Goal: Communication & Community: Answer question/provide support

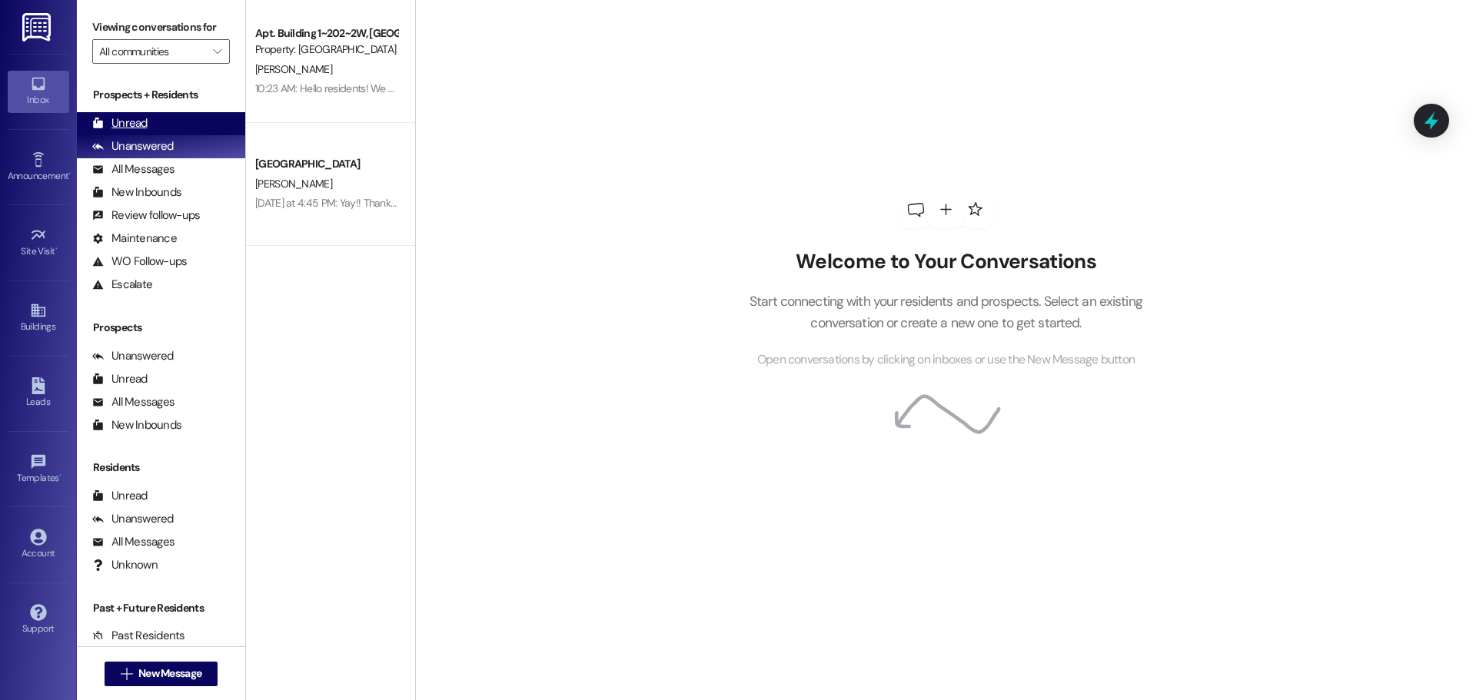
click at [148, 125] on div "Unread (0)" at bounding box center [161, 123] width 168 height 23
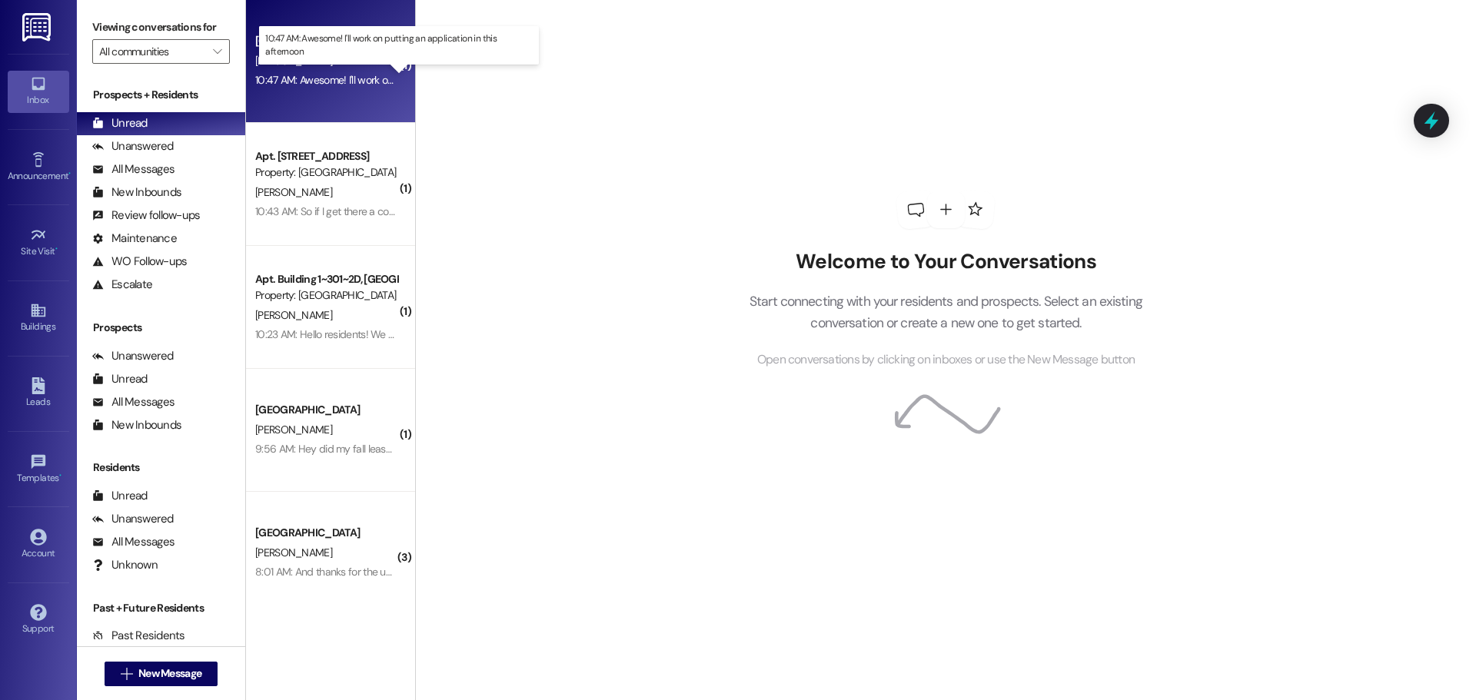
click at [316, 75] on div "10:47 AM: Awesome! I'll work on putting an application in this afternoon 10:47 …" at bounding box center [411, 80] width 312 height 14
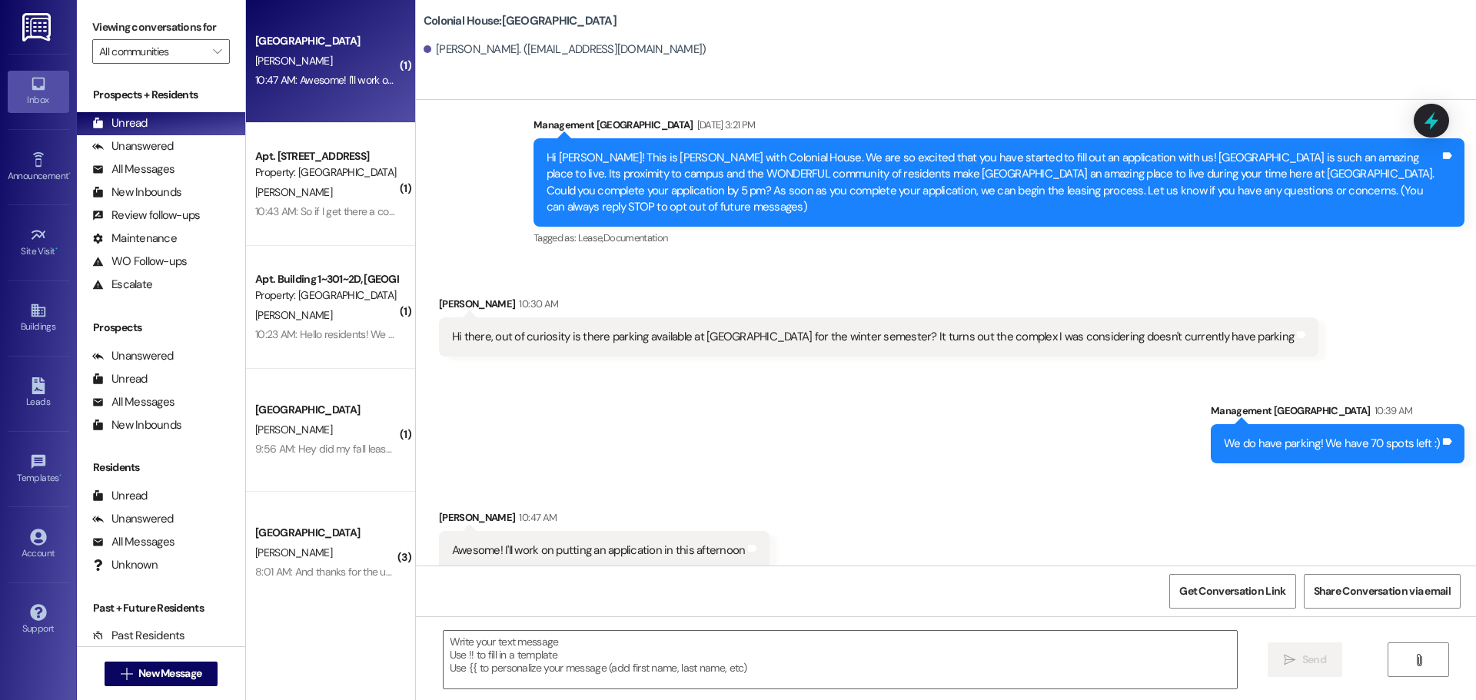
scroll to position [176, 0]
click at [574, 655] on textarea at bounding box center [840, 660] width 793 height 58
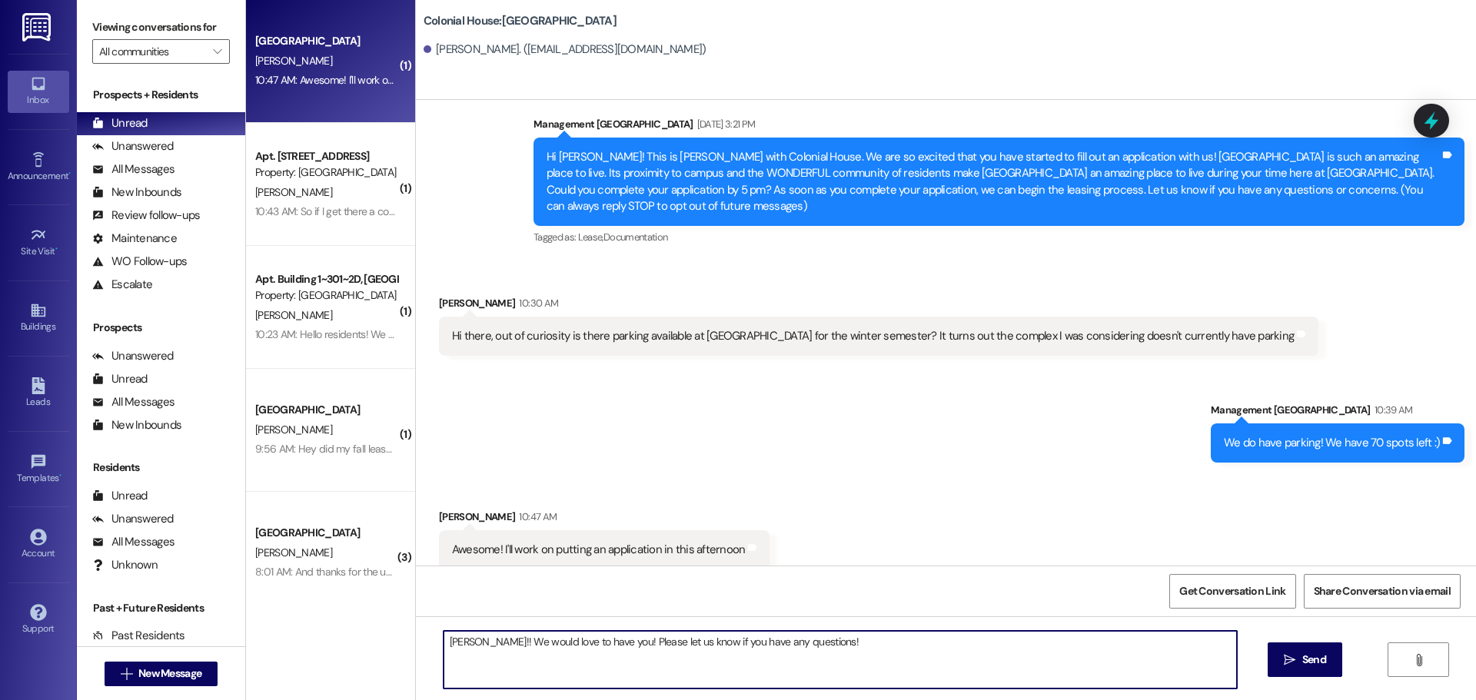
type textarea "[PERSON_NAME]!! We would love to have you! Please let us know if you have any q…"
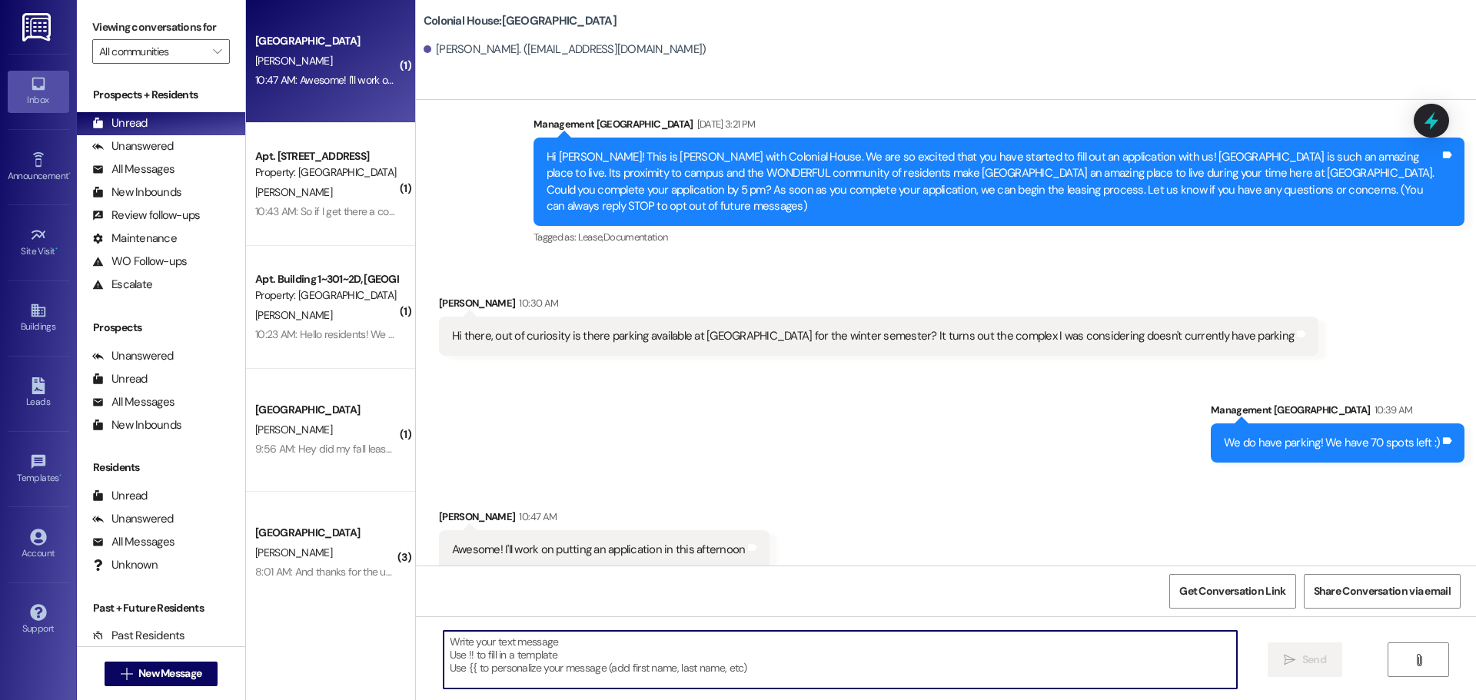
scroll to position [175, 0]
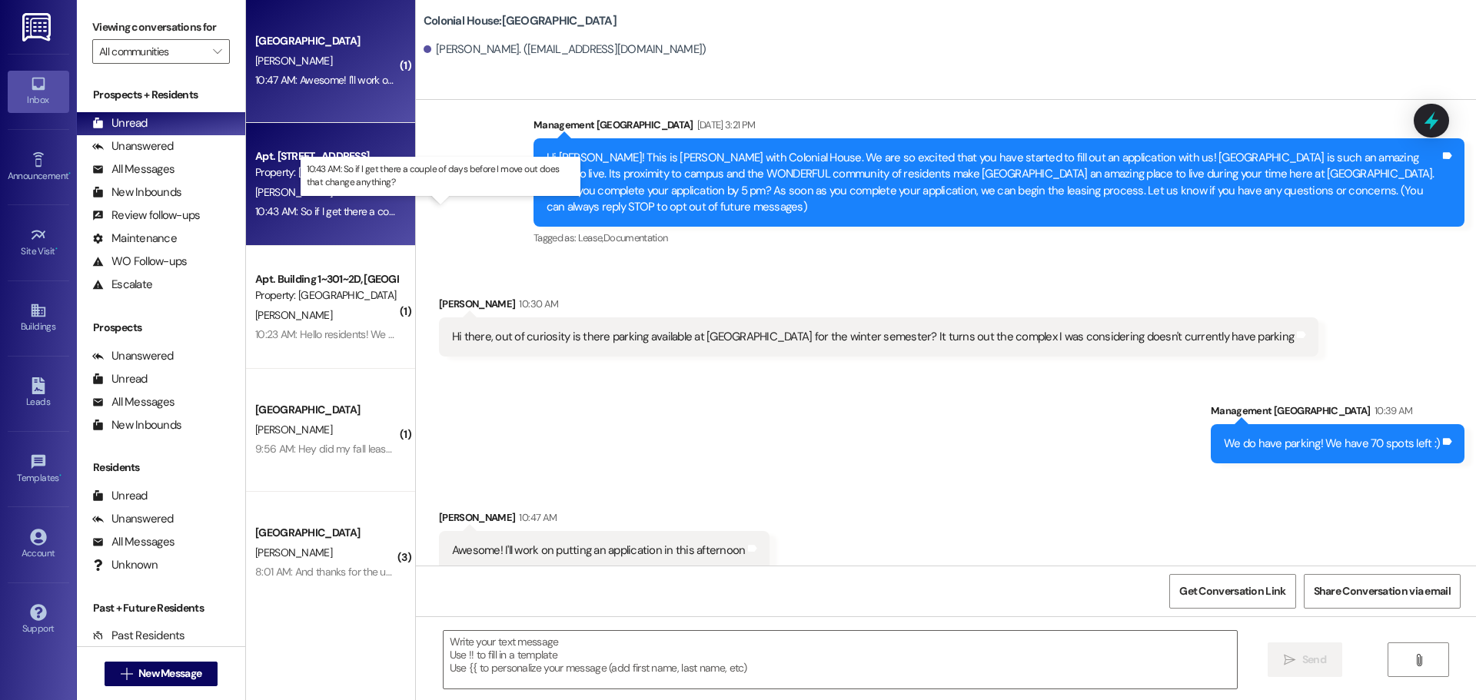
click at [333, 213] on div "10:43 AM: So if I get there a couple of days before I move out does that change…" at bounding box center [454, 211] width 398 height 14
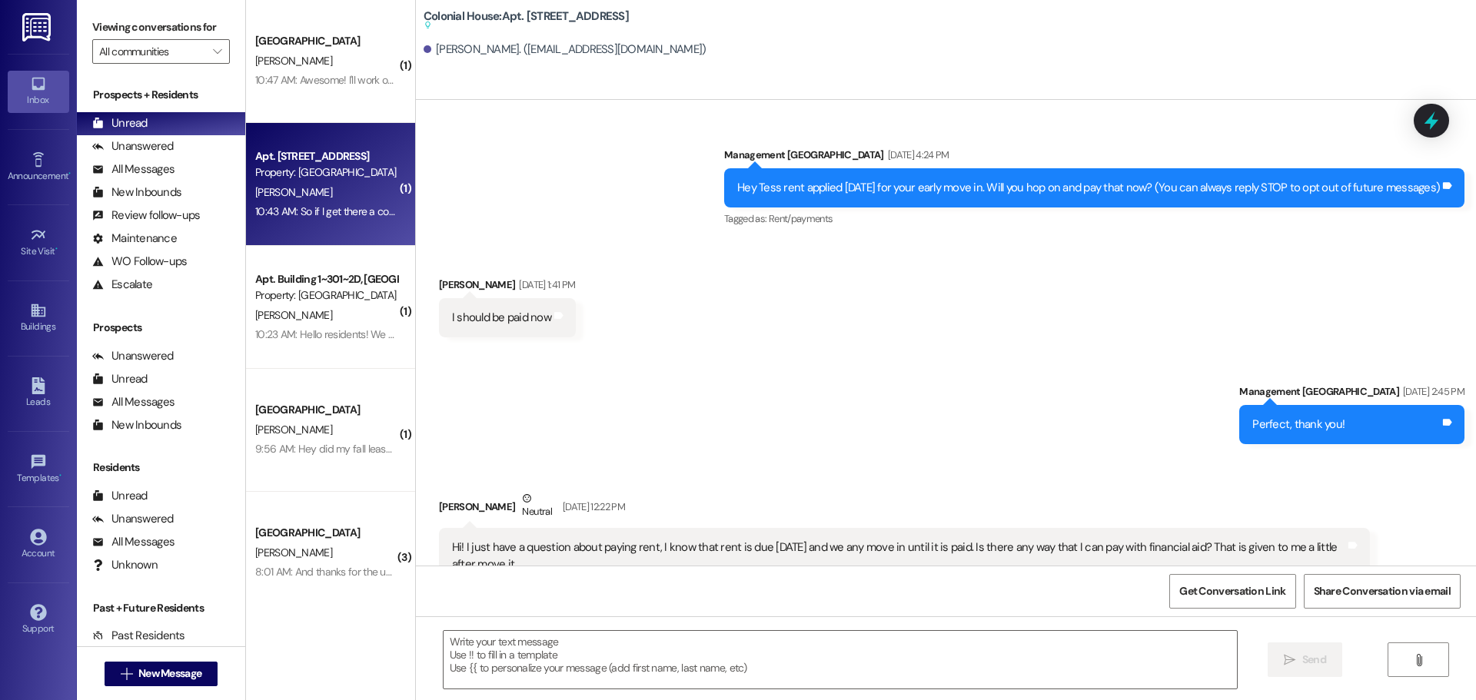
scroll to position [36464, 0]
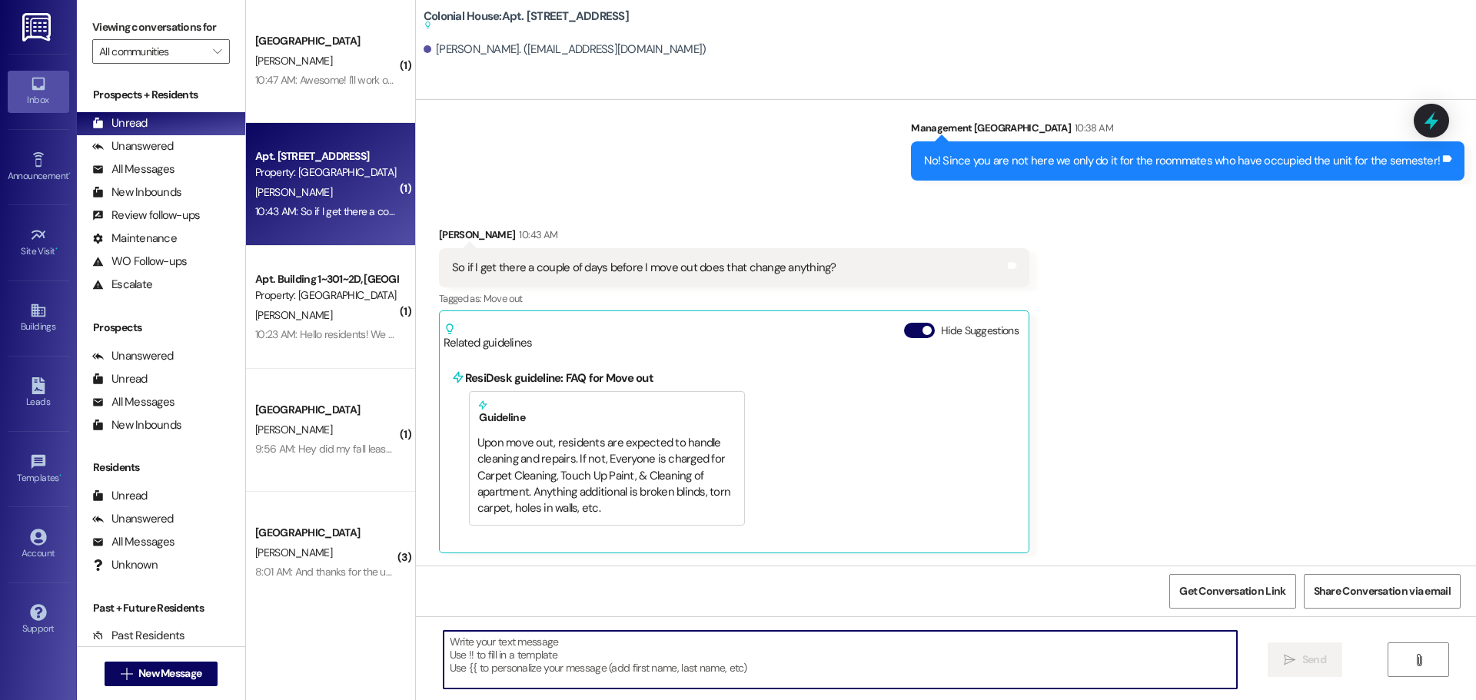
click at [588, 668] on textarea at bounding box center [840, 660] width 793 height 58
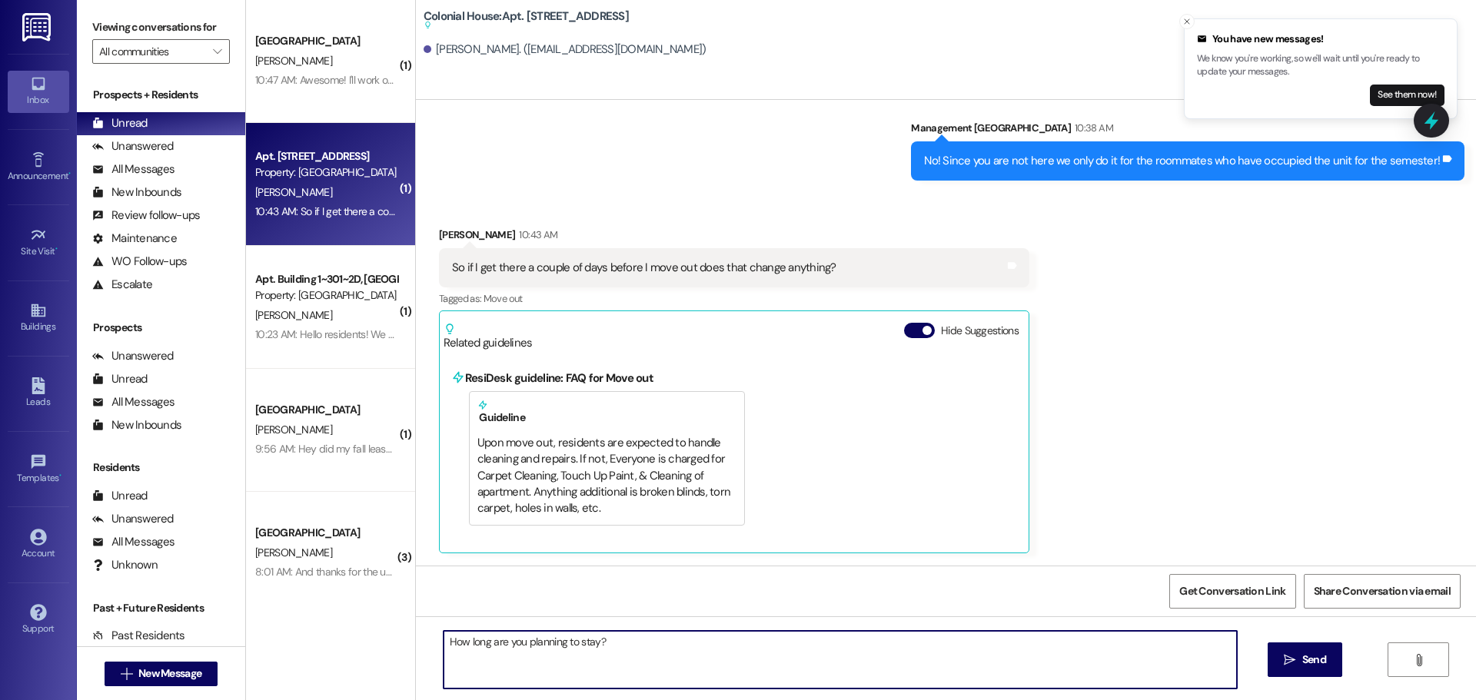
type textarea "How long are you planning to stay??"
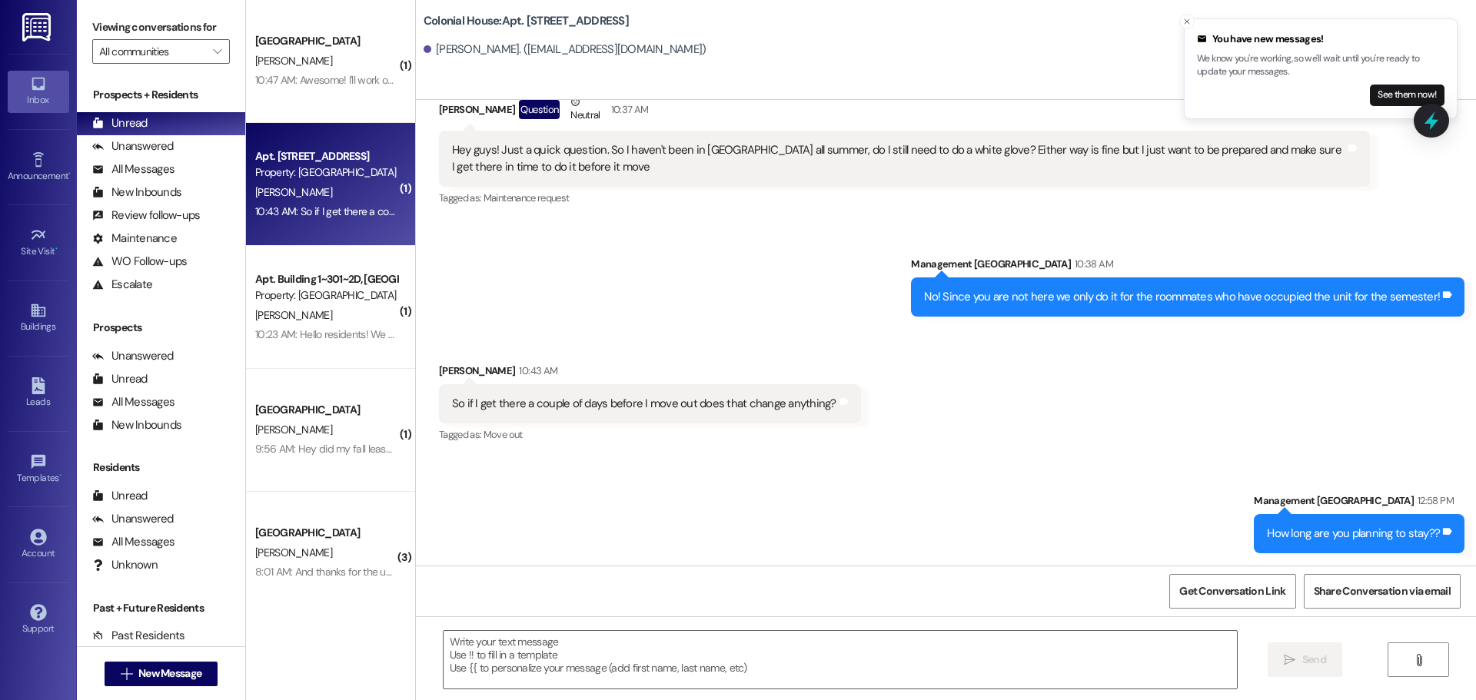
scroll to position [36221, 0]
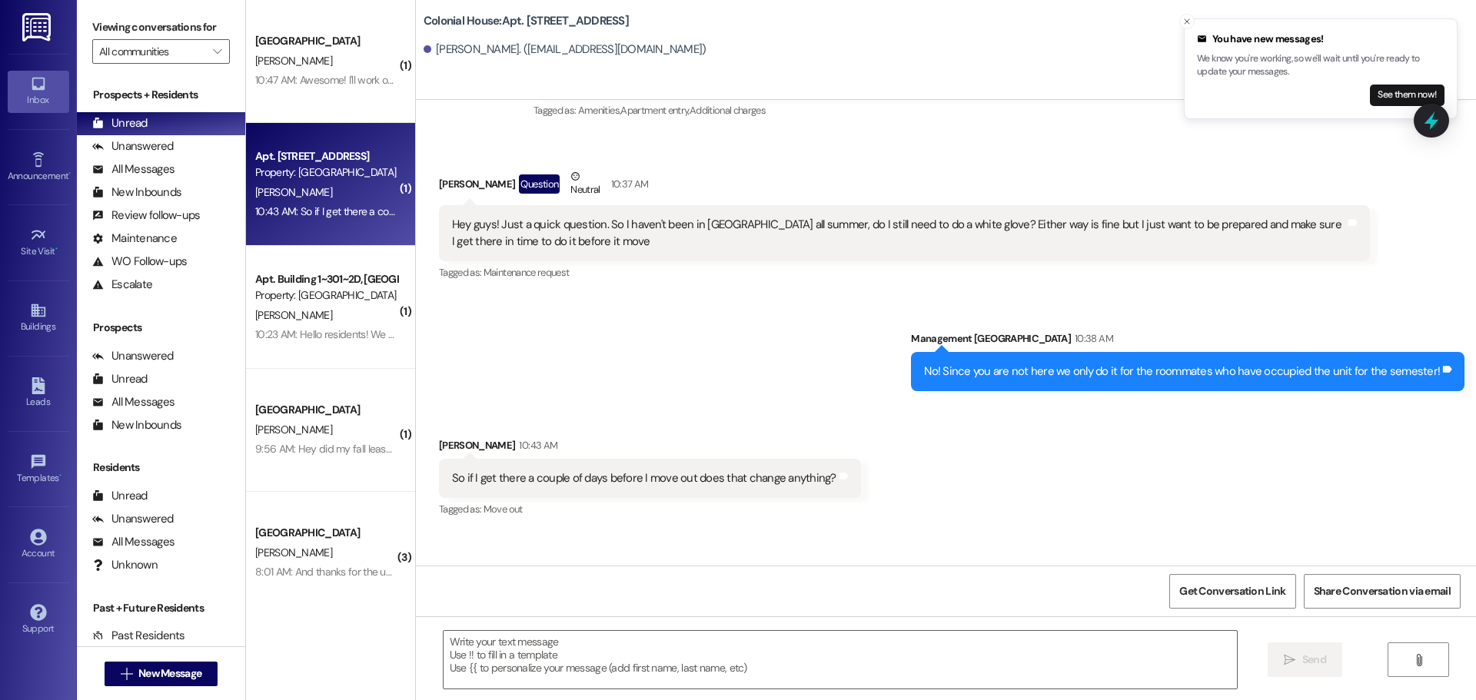
click at [288, 329] on div "10:23 AM: Hello residents! We have sent out TWO emails containing white glove a…" at bounding box center [1424, 334] width 2338 height 14
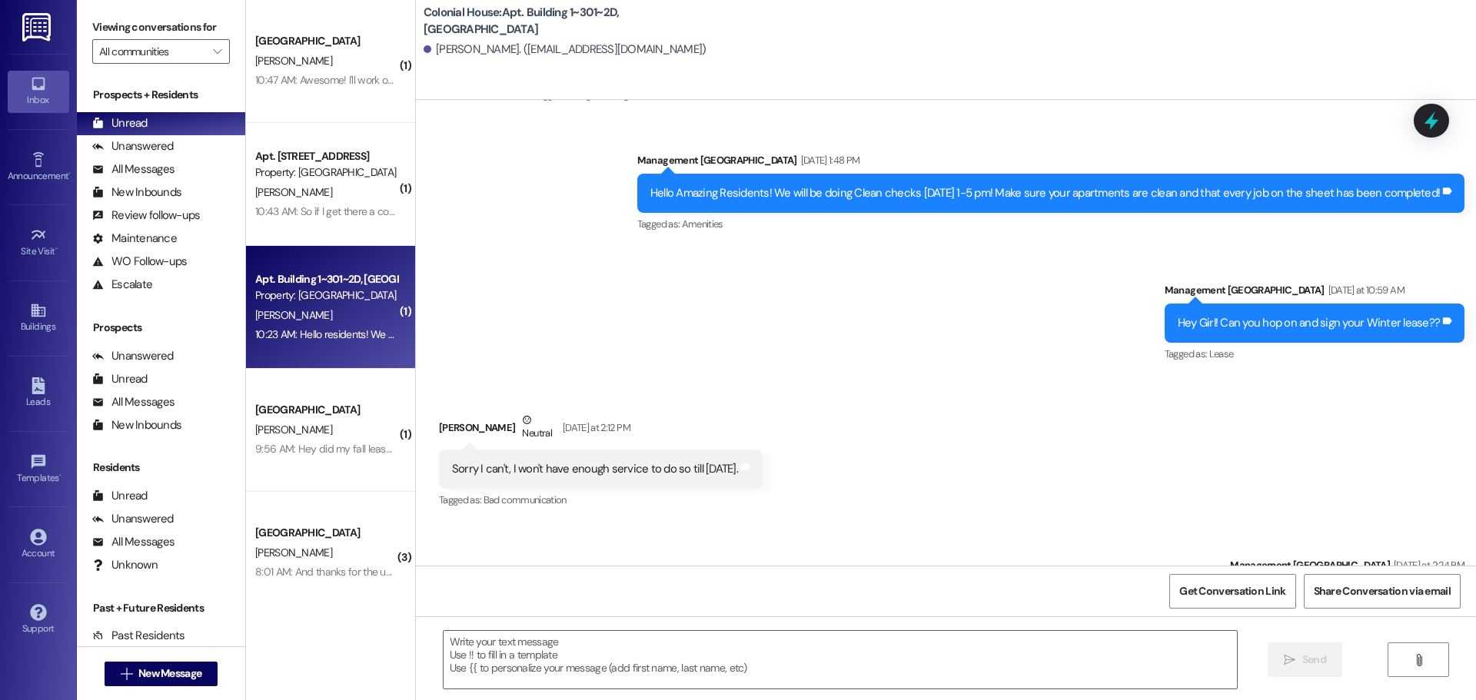
scroll to position [14990, 0]
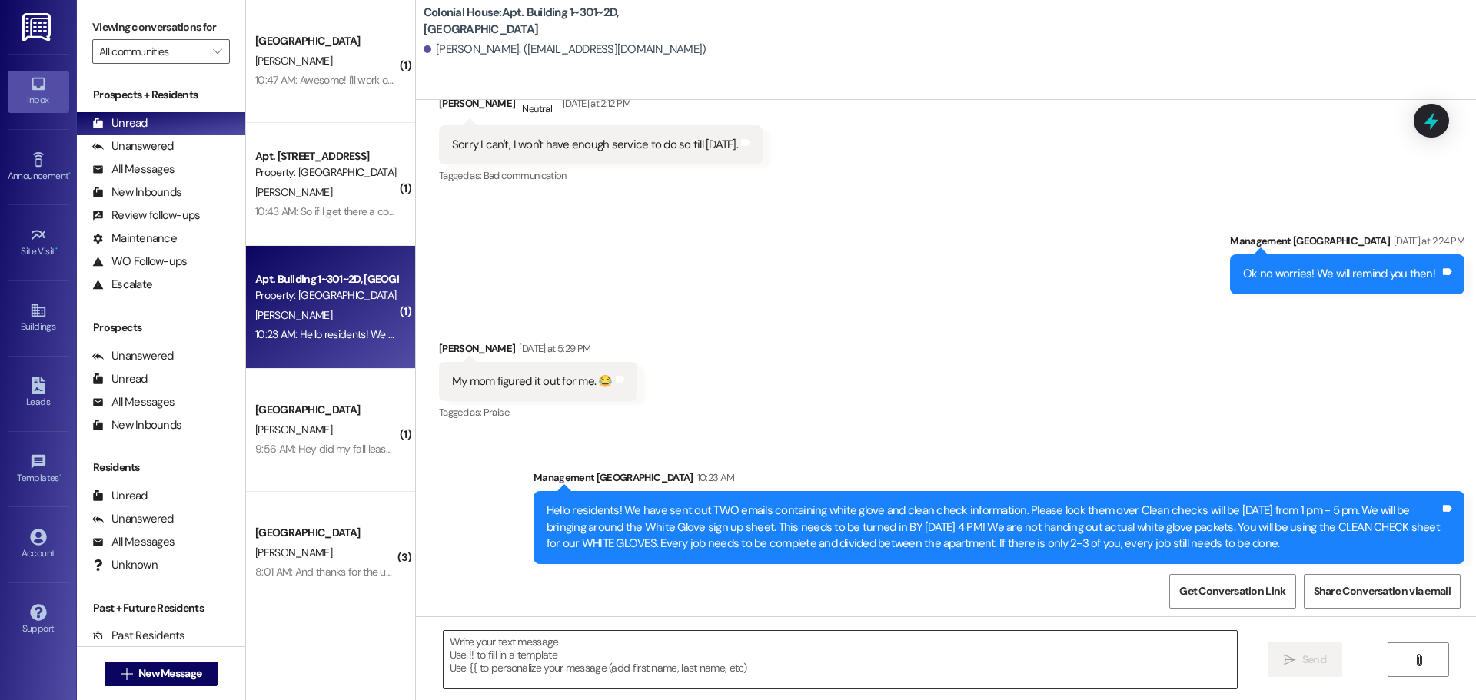
click at [546, 669] on textarea at bounding box center [840, 660] width 793 height 58
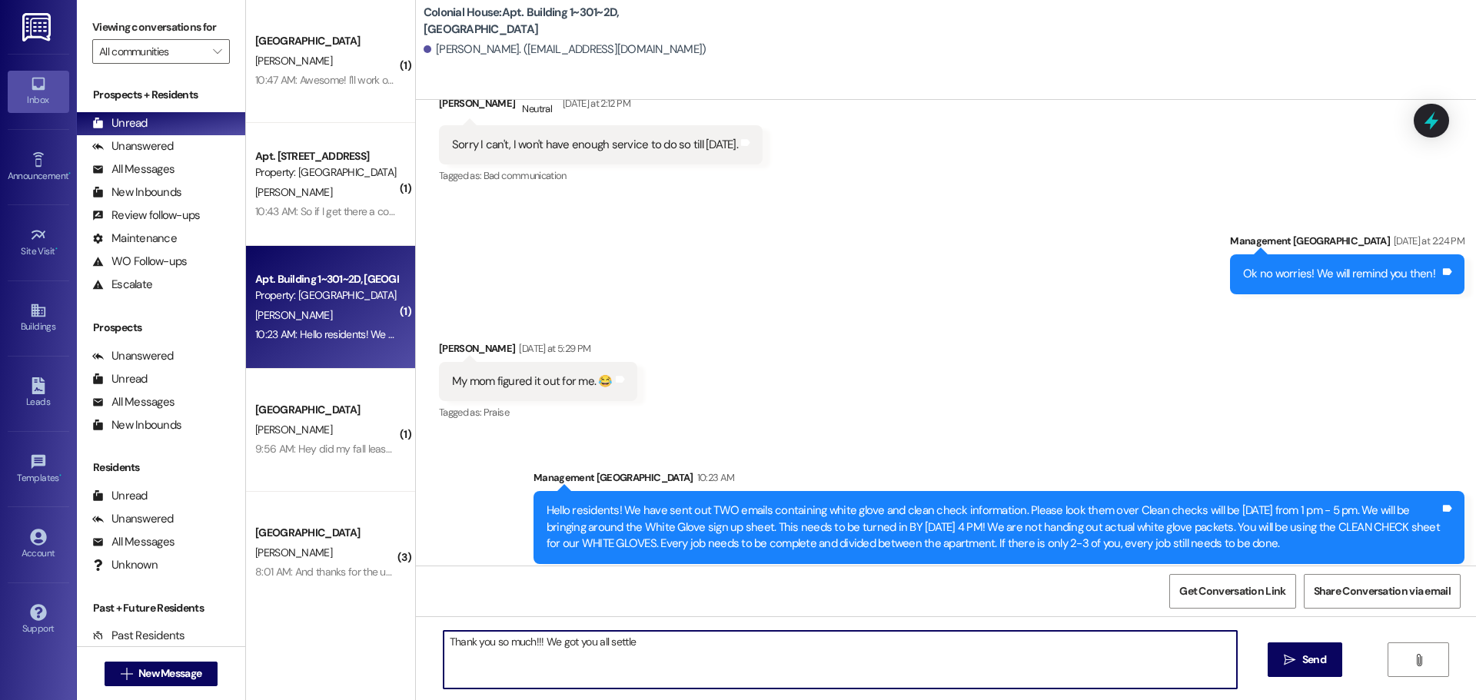
type textarea "Thank you so much!!! We got you all settled"
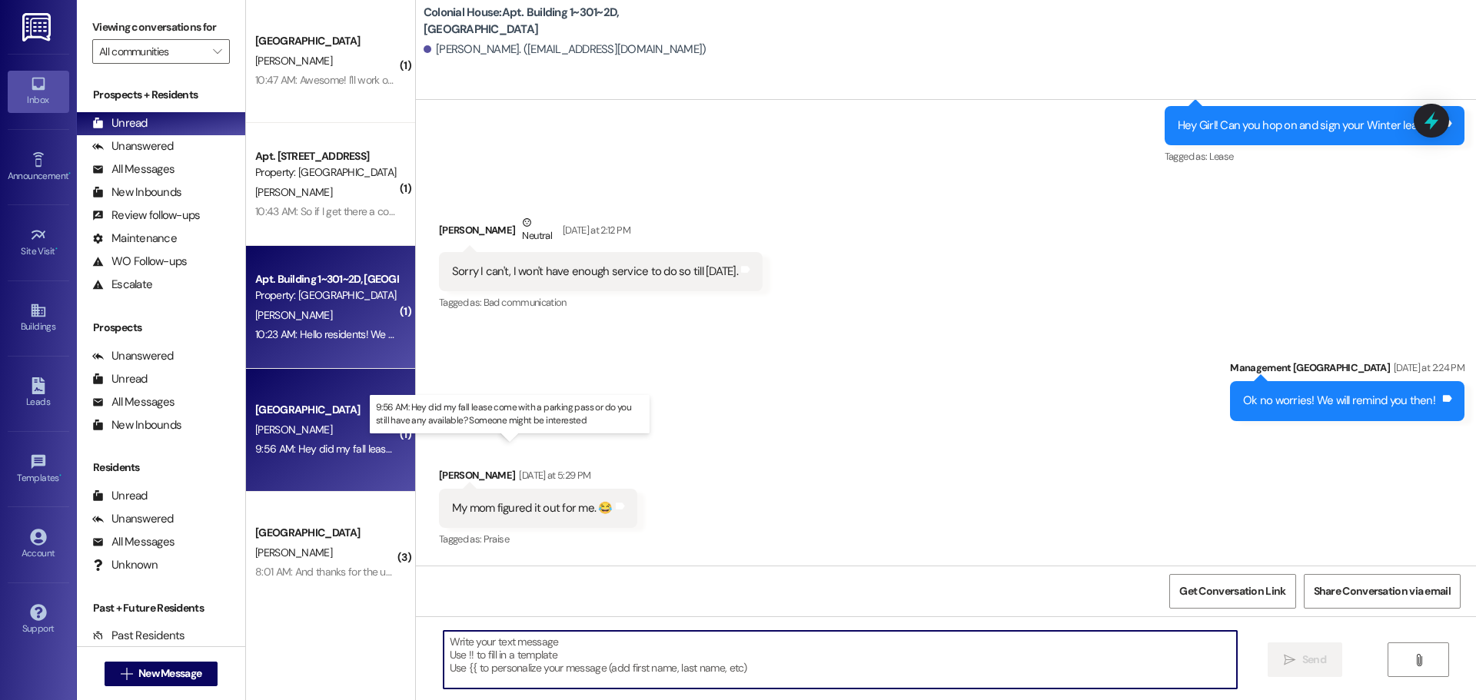
scroll to position [14827, 0]
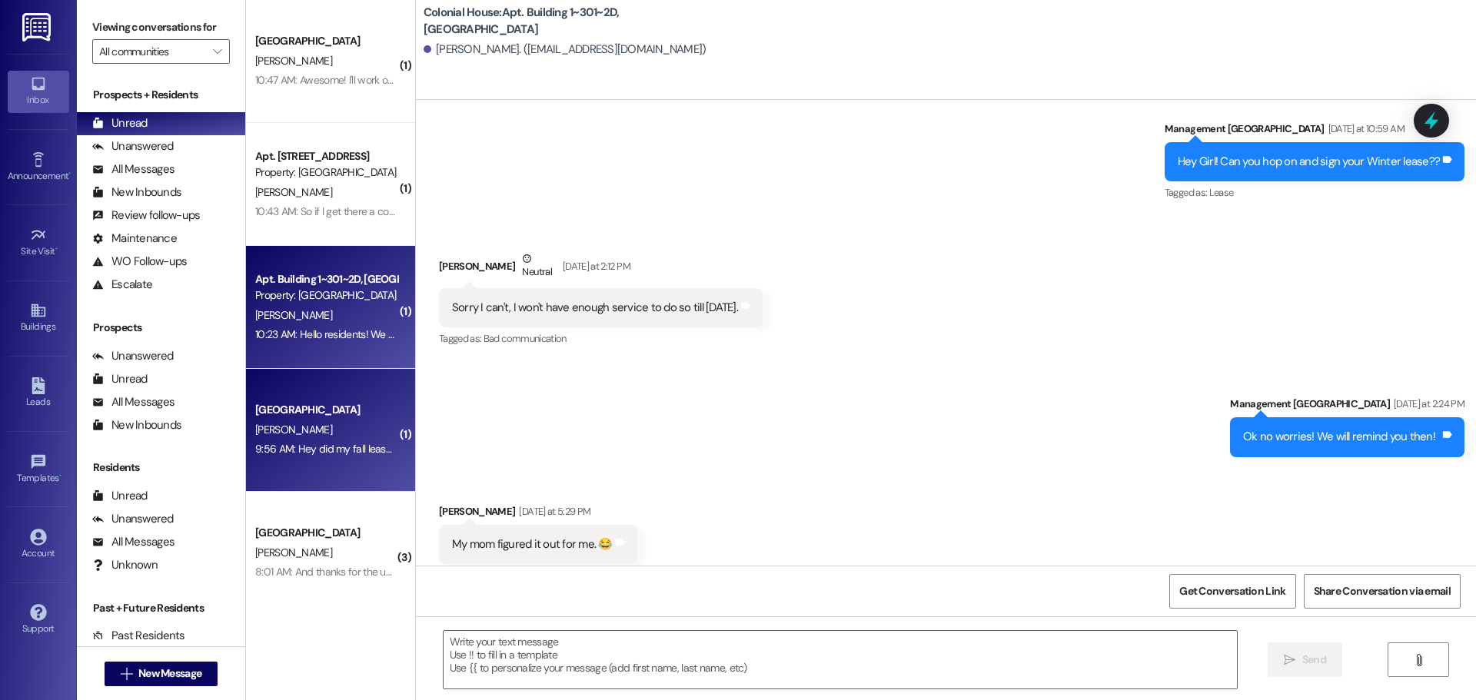
click at [304, 449] on div "9:56 AM: Hey did my fall lease come with a parking pass or do you still have an…" at bounding box center [524, 449] width 539 height 14
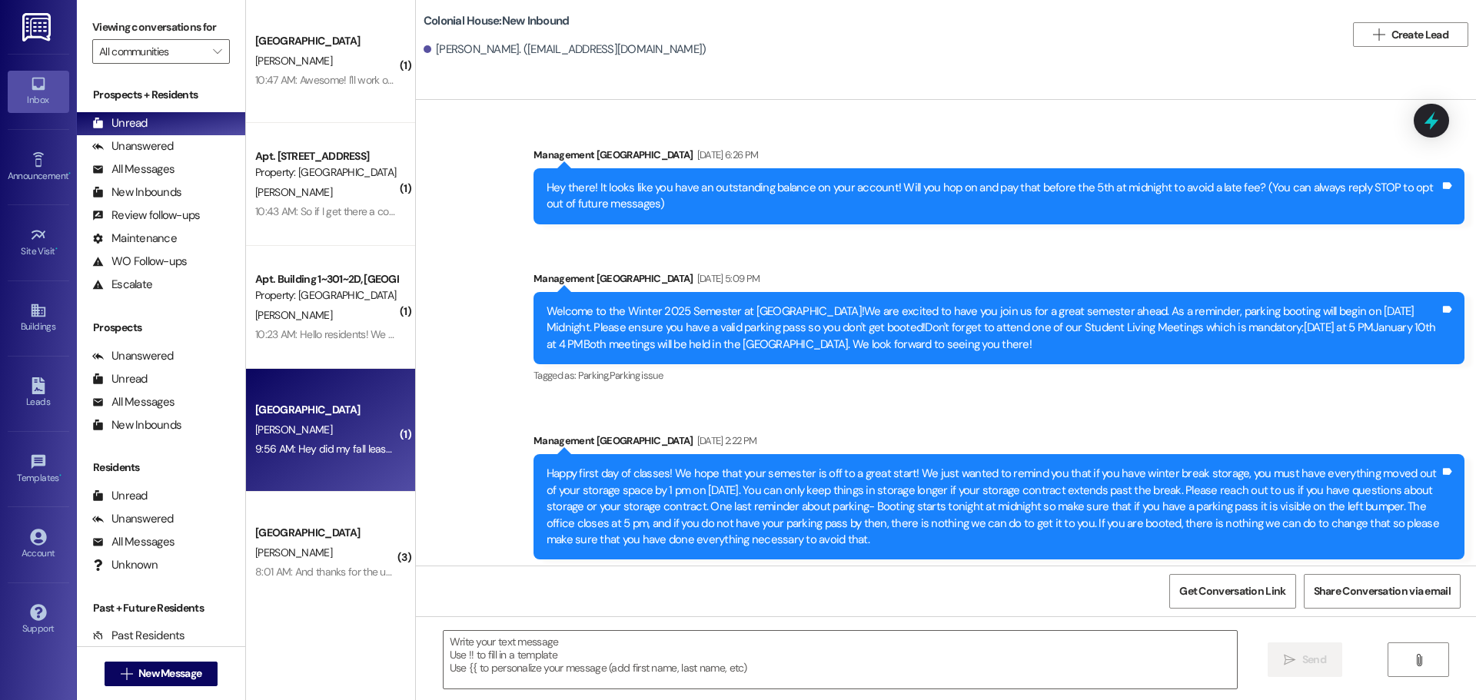
scroll to position [20894, 0]
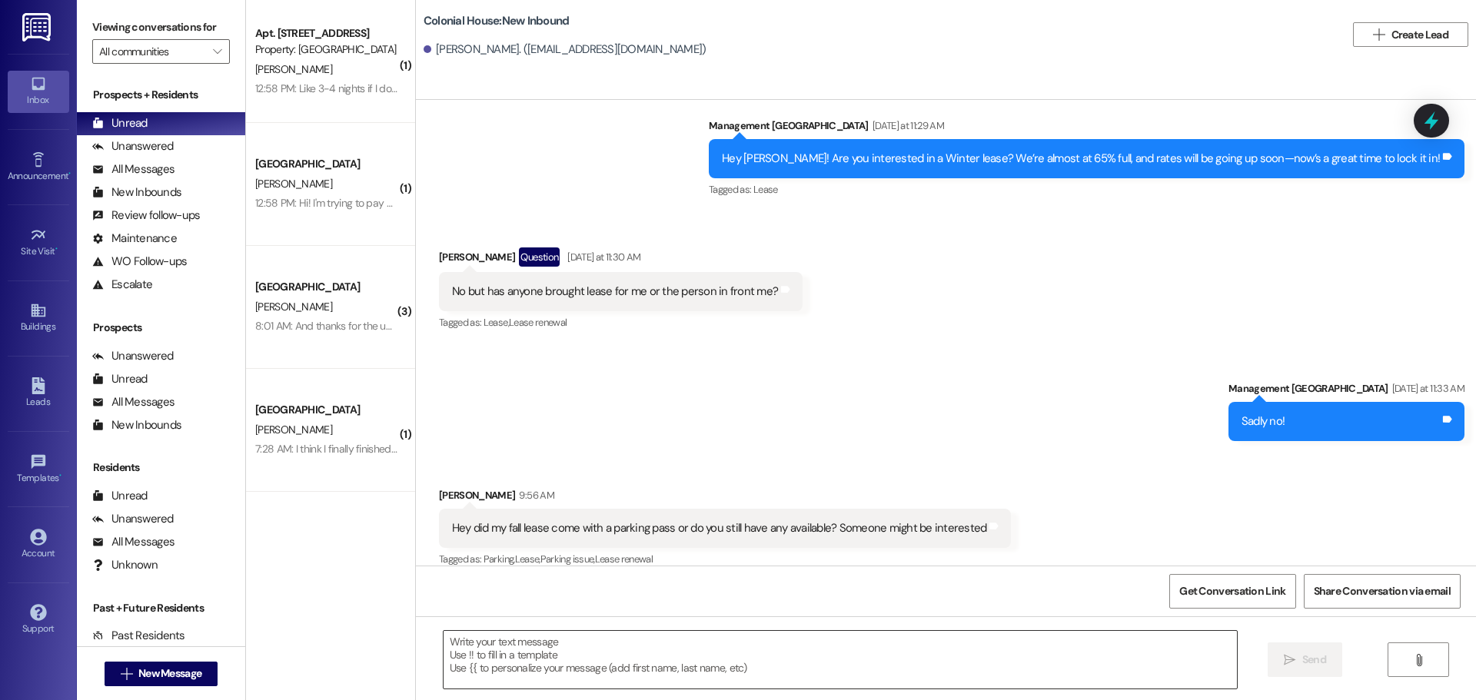
click at [529, 662] on textarea at bounding box center [840, 660] width 793 height 58
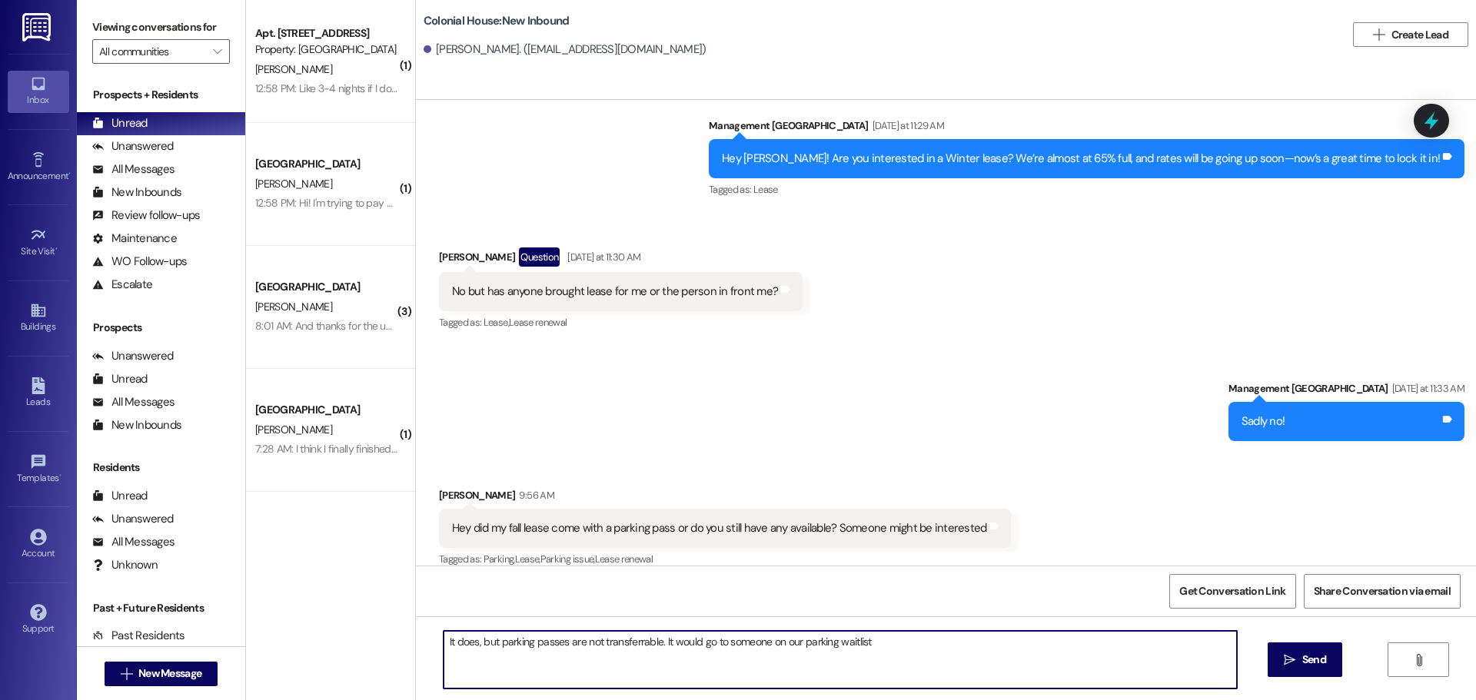
type textarea "It does, but parking passes are not transferrable. It would go to someone on ou…"
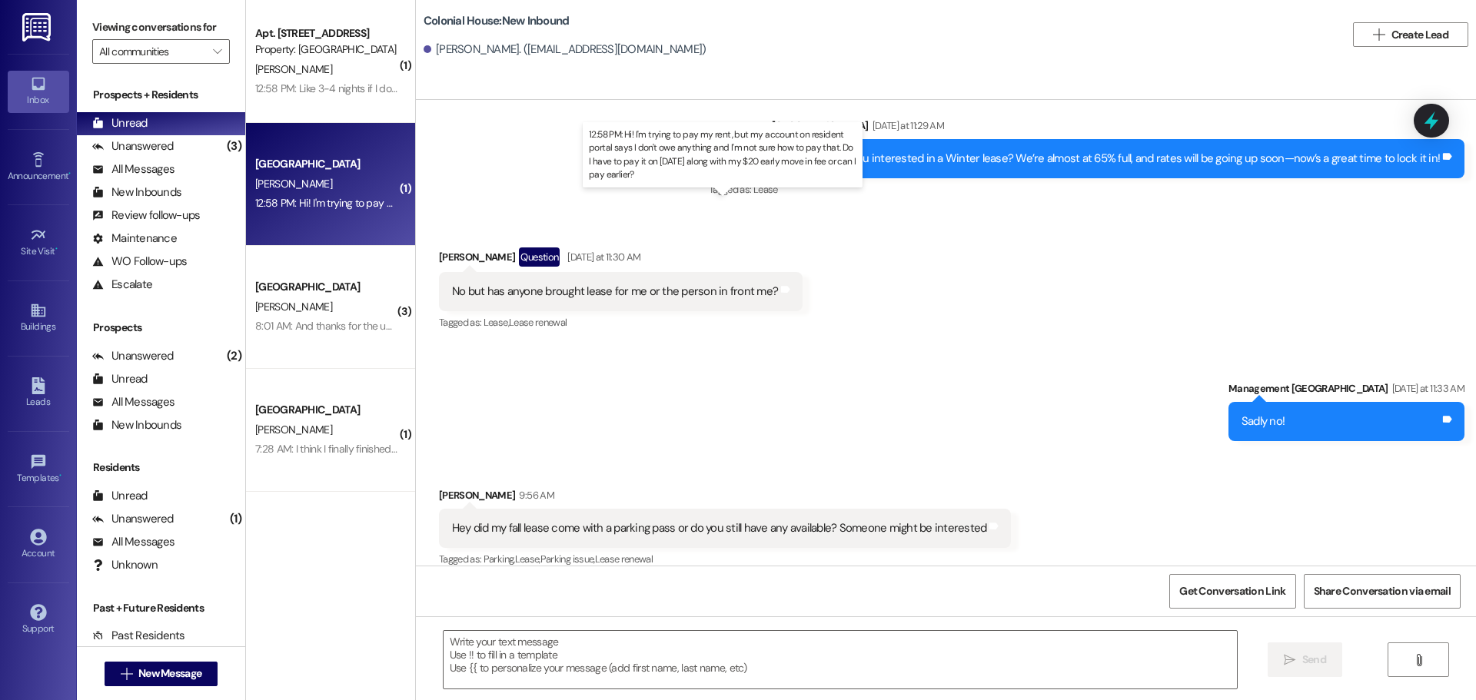
click at [328, 201] on div "12:58 PM: Hi! I'm trying to pay my rent, but my account on resident portal says…" at bounding box center [739, 203] width 969 height 14
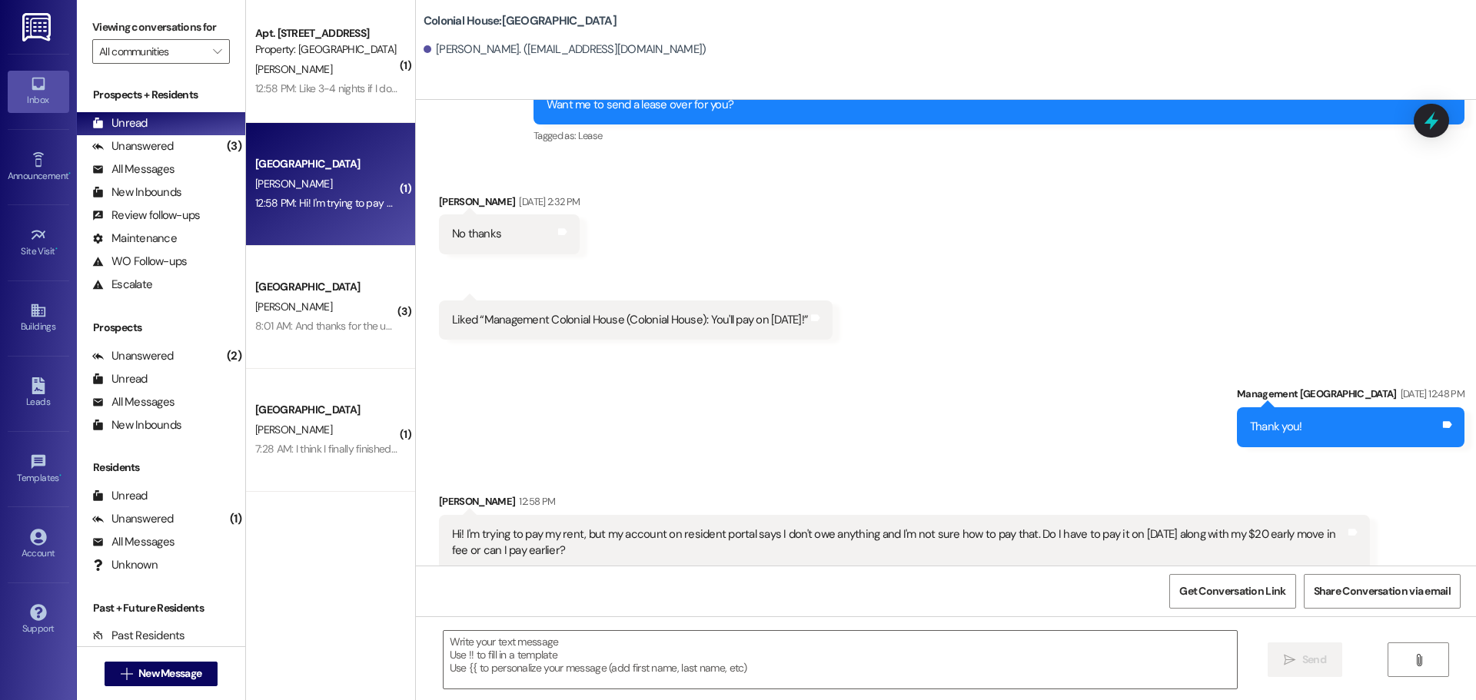
scroll to position [2445, 0]
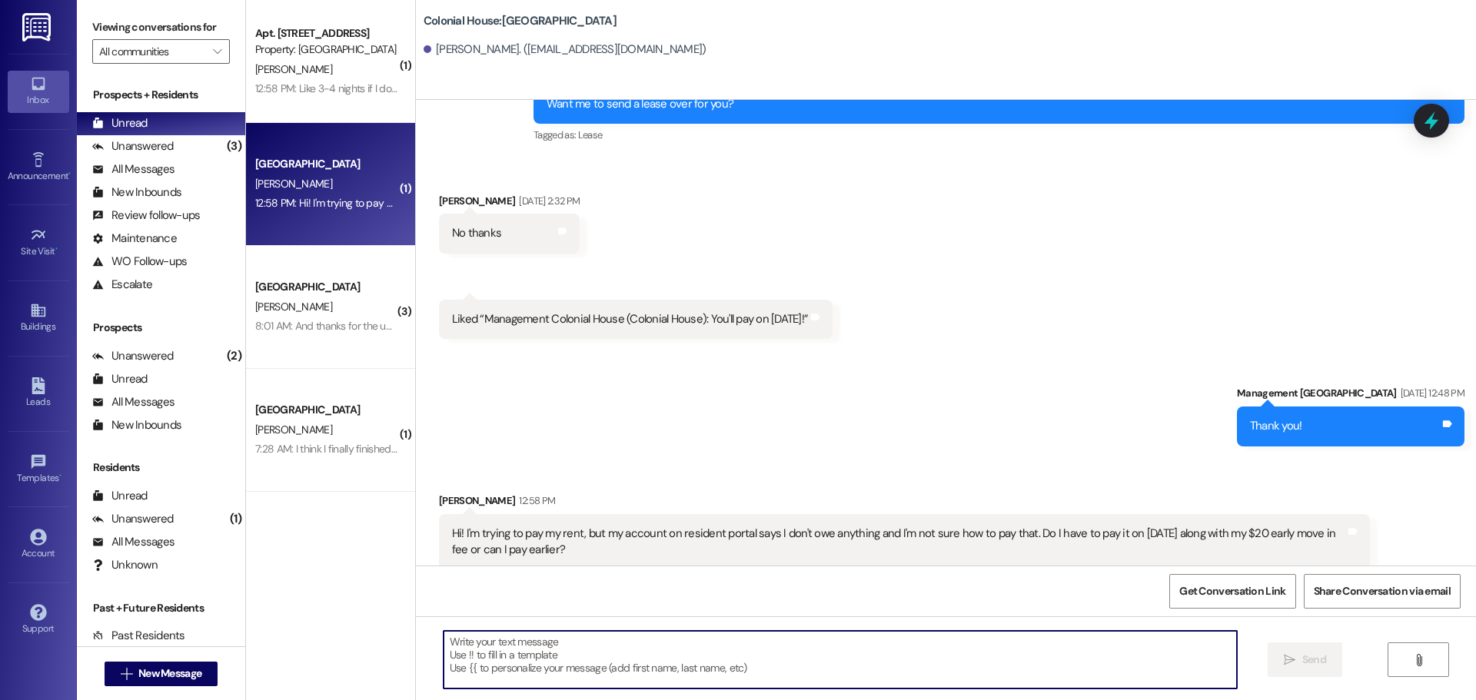
click at [509, 643] on textarea at bounding box center [840, 660] width 793 height 58
drag, startPoint x: 519, startPoint y: 654, endPoint x: 524, endPoint y: 620, distance: 34.1
click at [518, 655] on textarea at bounding box center [840, 660] width 793 height 58
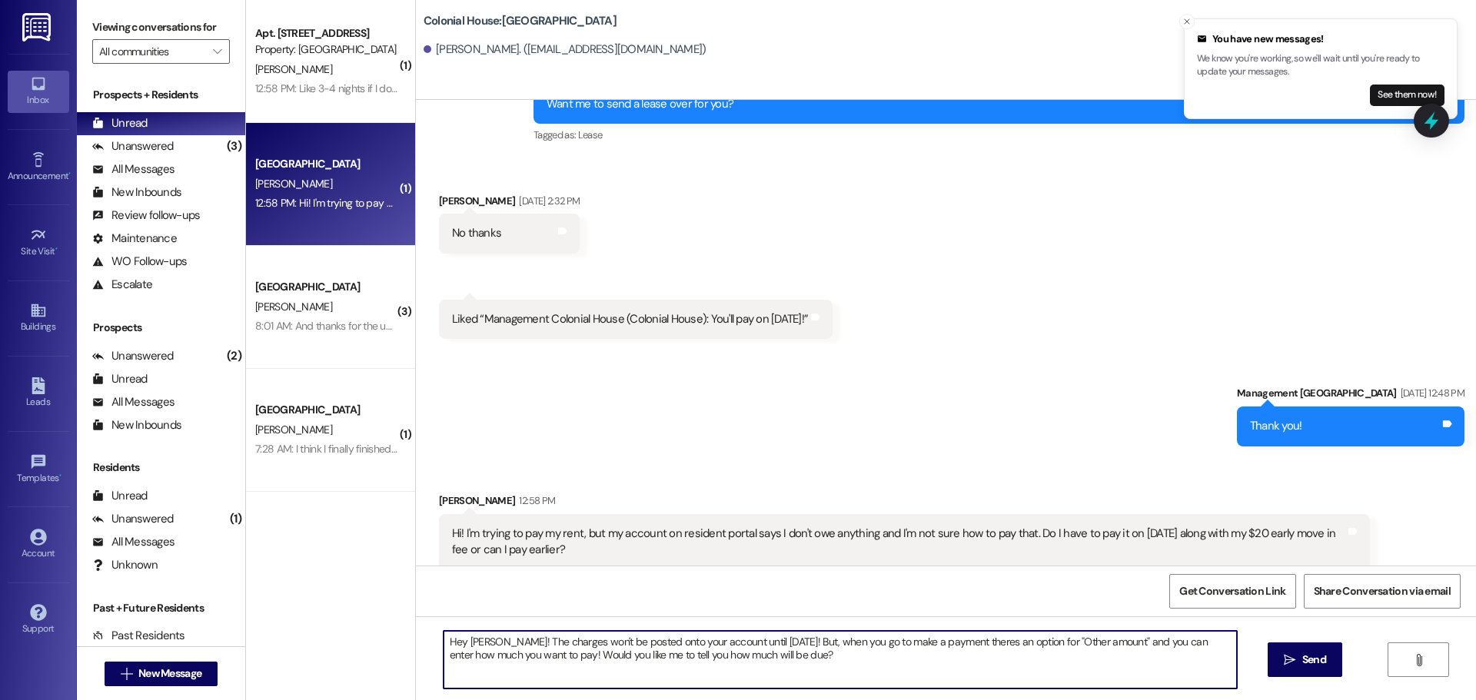
click at [696, 657] on textarea "Hey [PERSON_NAME]! The charges won't be posted onto your account until [DATE]! …" at bounding box center [840, 660] width 793 height 58
type textarea "Hey [PERSON_NAME]! The charges won't be posted onto your account until [DATE]! …"
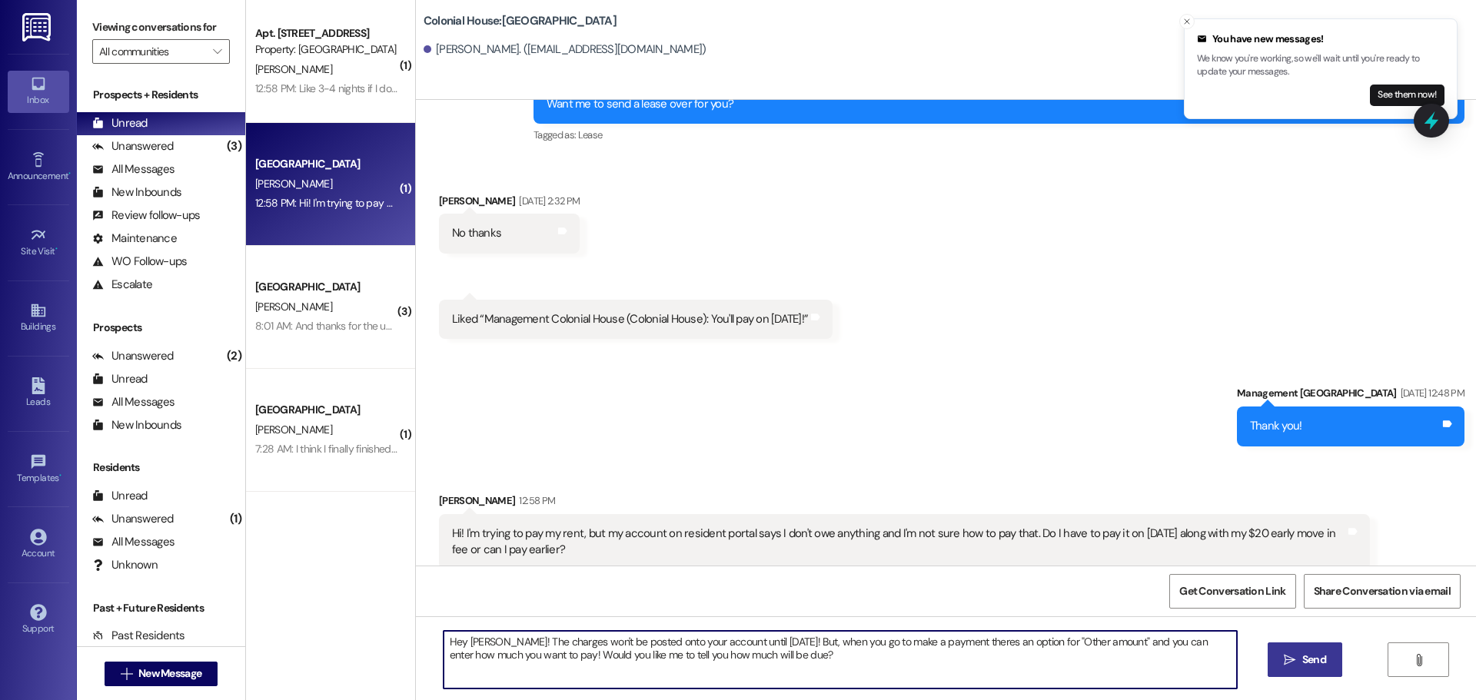
click at [1302, 672] on button " Send" at bounding box center [1305, 660] width 75 height 35
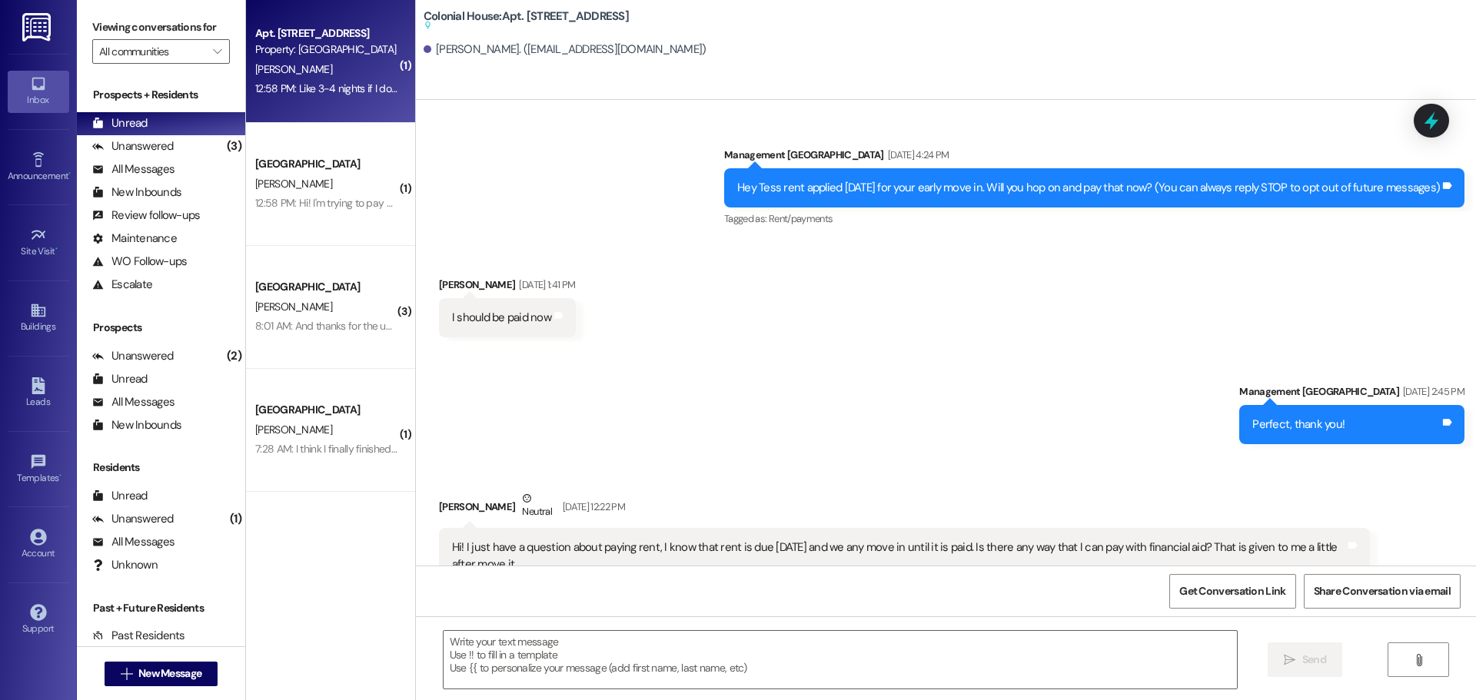
scroll to position [36503, 0]
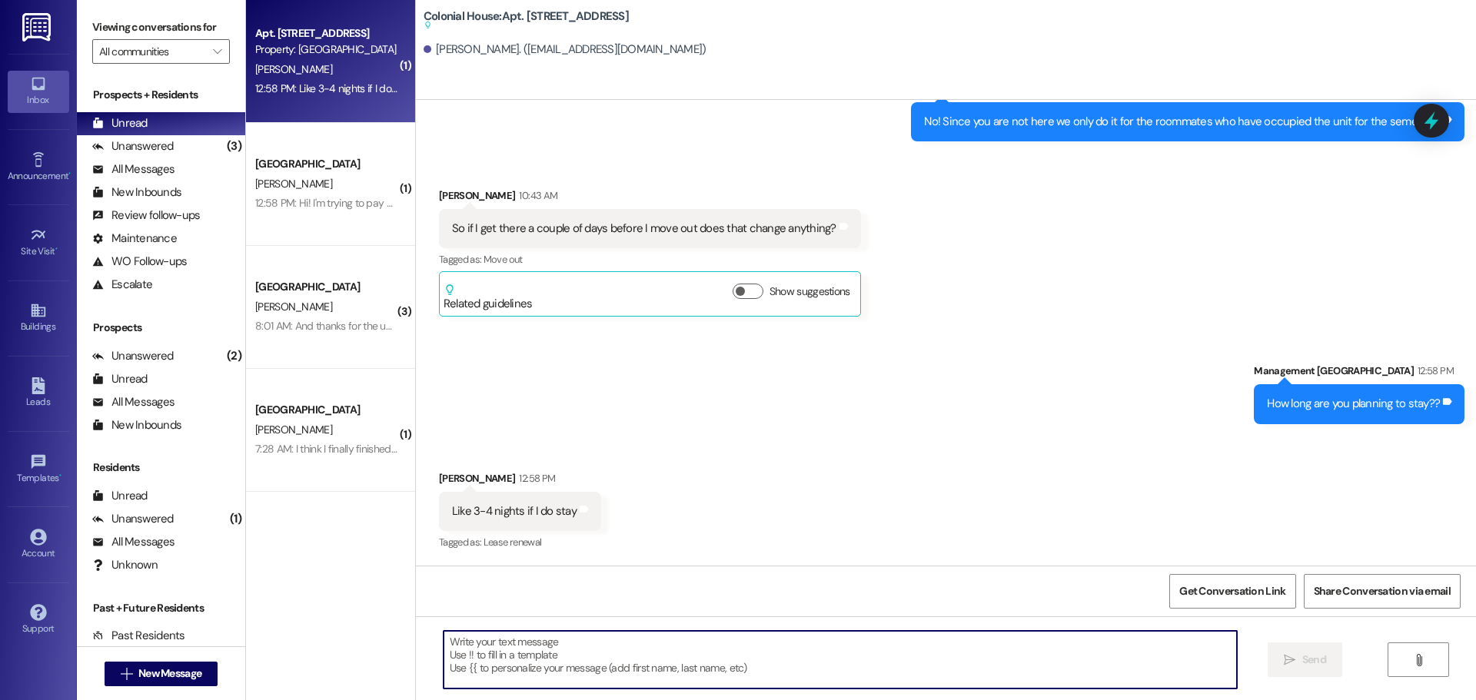
click at [479, 638] on textarea at bounding box center [840, 660] width 793 height 58
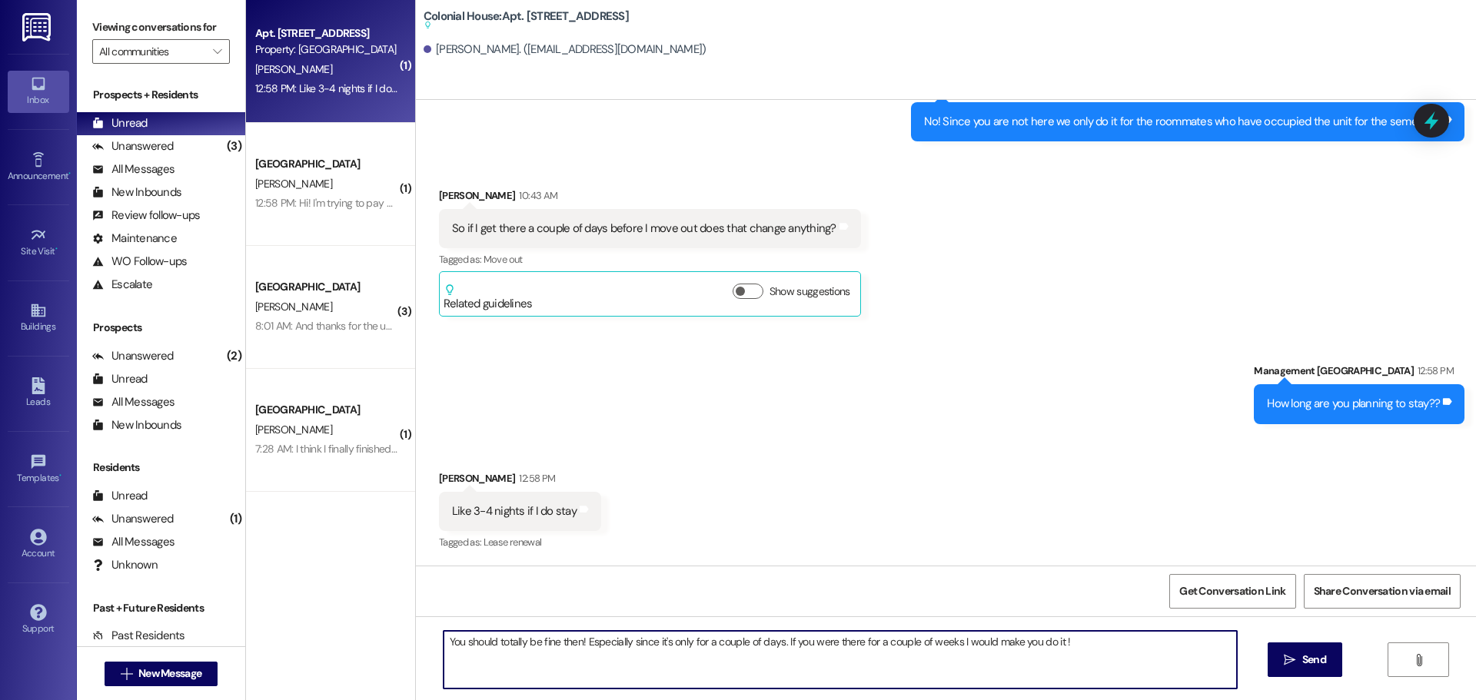
click at [1056, 667] on textarea "You should totally be fine then! Especially since it's only for a couple of day…" at bounding box center [840, 660] width 793 height 58
type textarea "You should totally be fine then! Especially since it's only for a couple of day…"
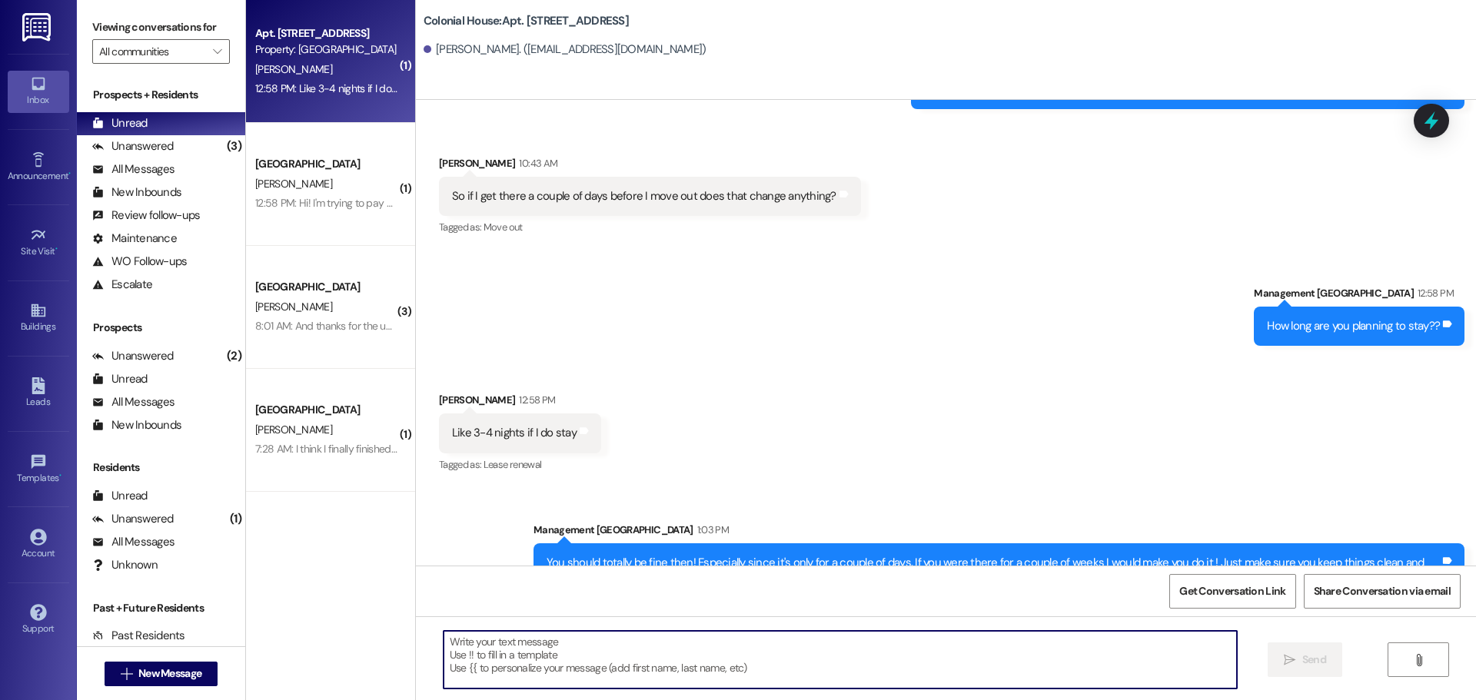
scroll to position [36458, 0]
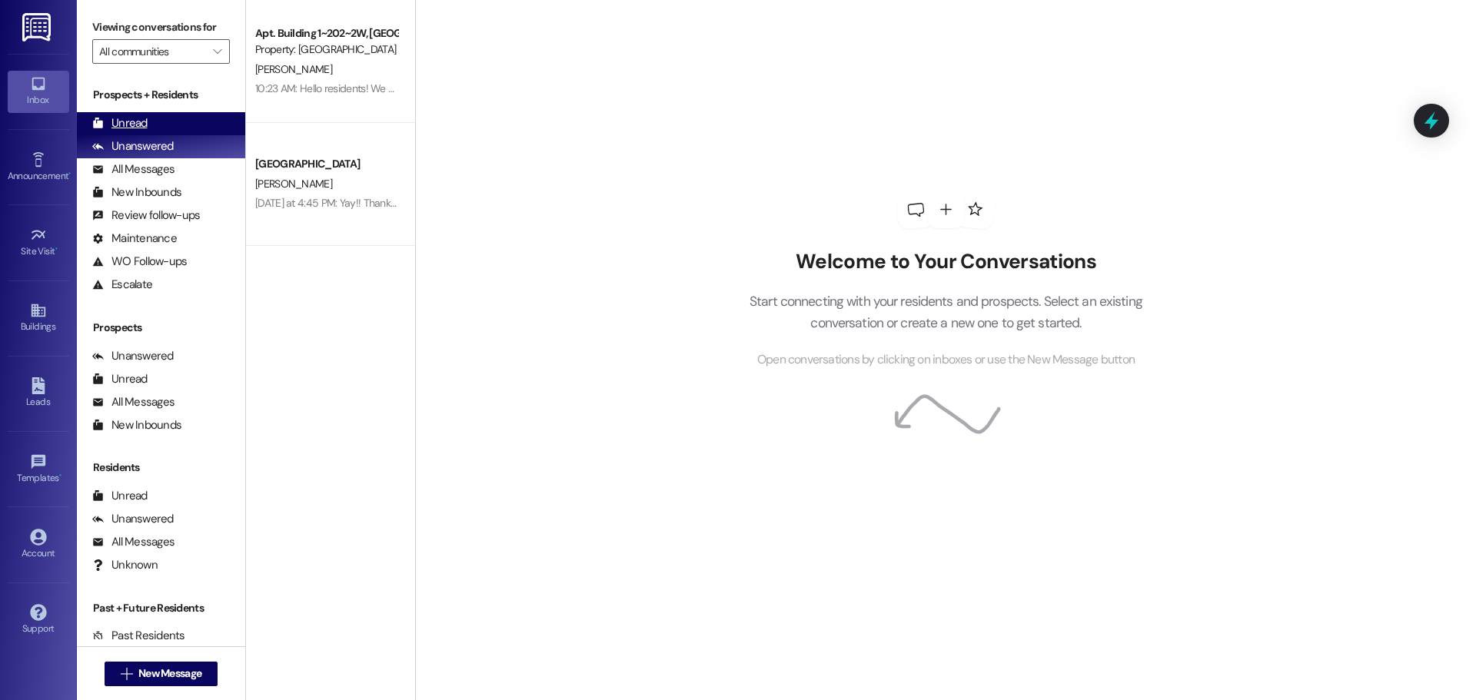
click at [102, 126] on icon at bounding box center [98, 123] width 10 height 11
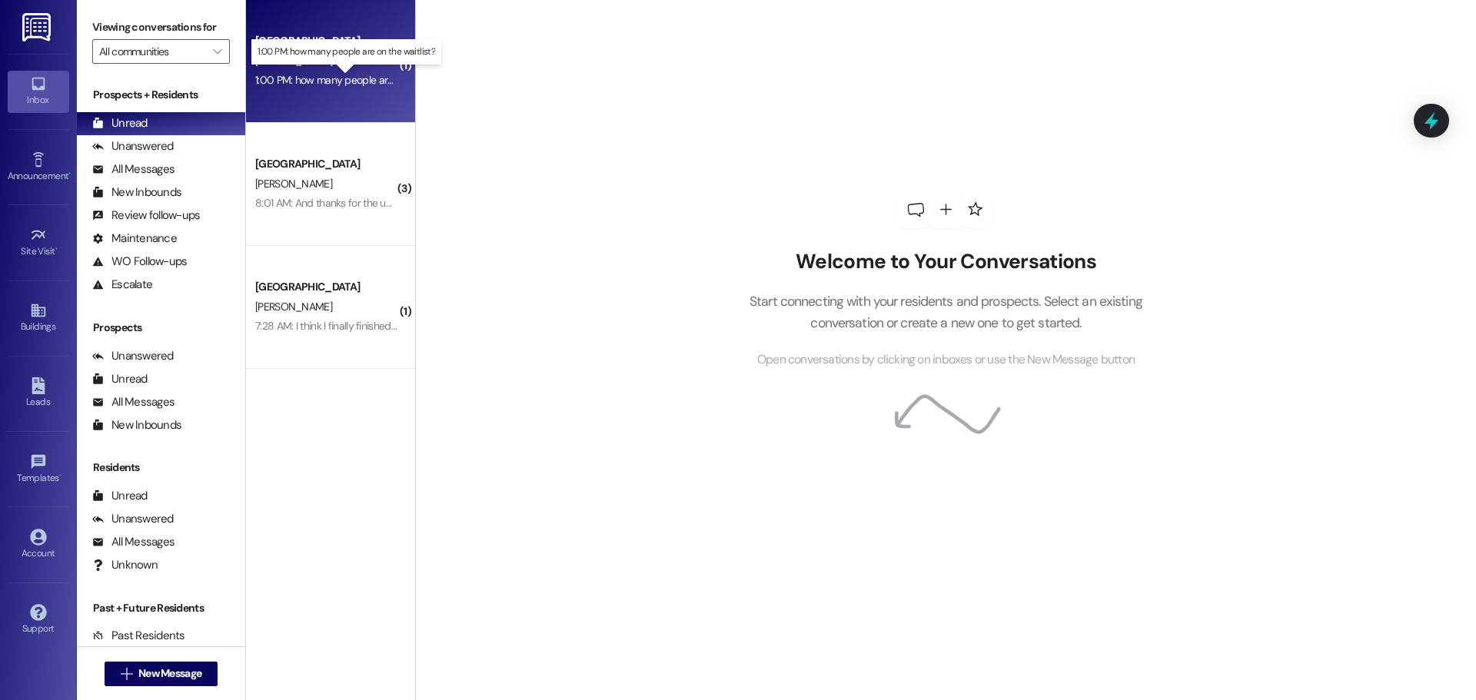
click at [341, 79] on div "1:00 PM: how many people are on the waitlist? 1:00 PM: how many people are on t…" at bounding box center [358, 80] width 207 height 14
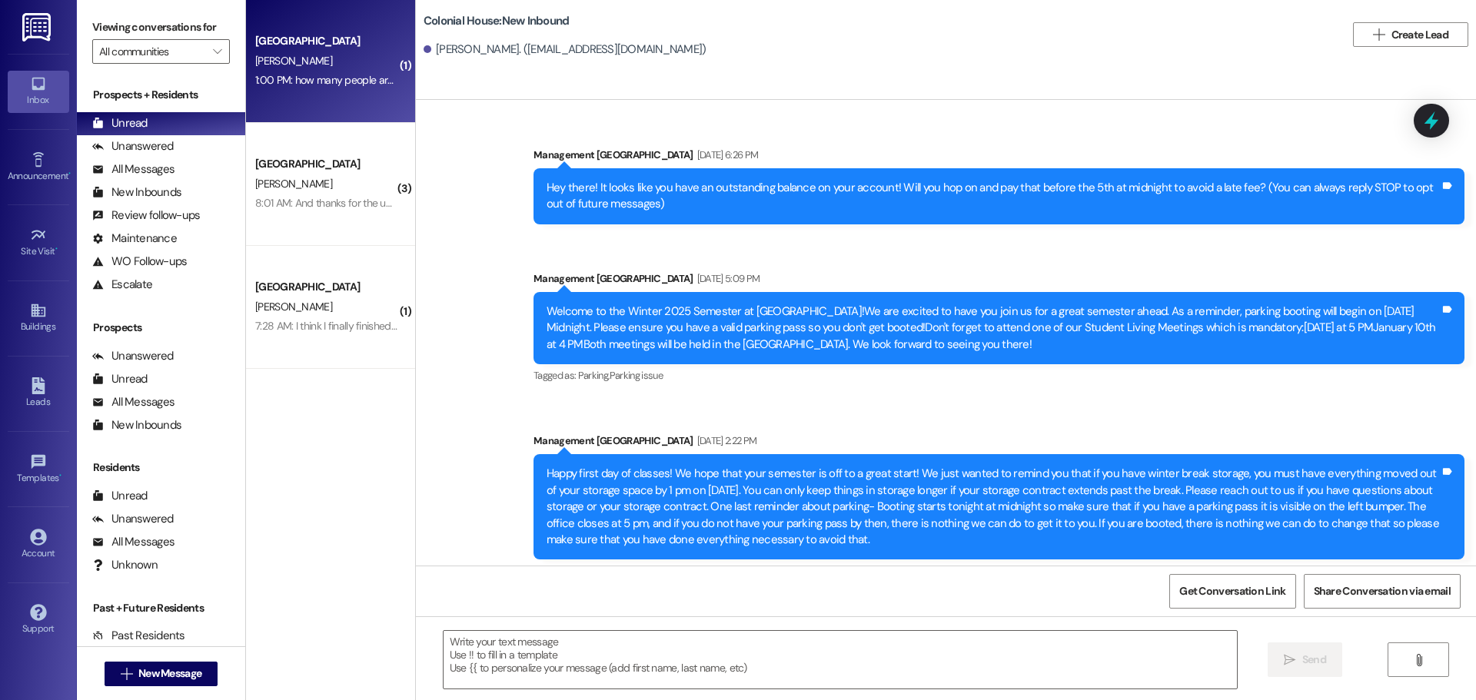
scroll to position [21158, 0]
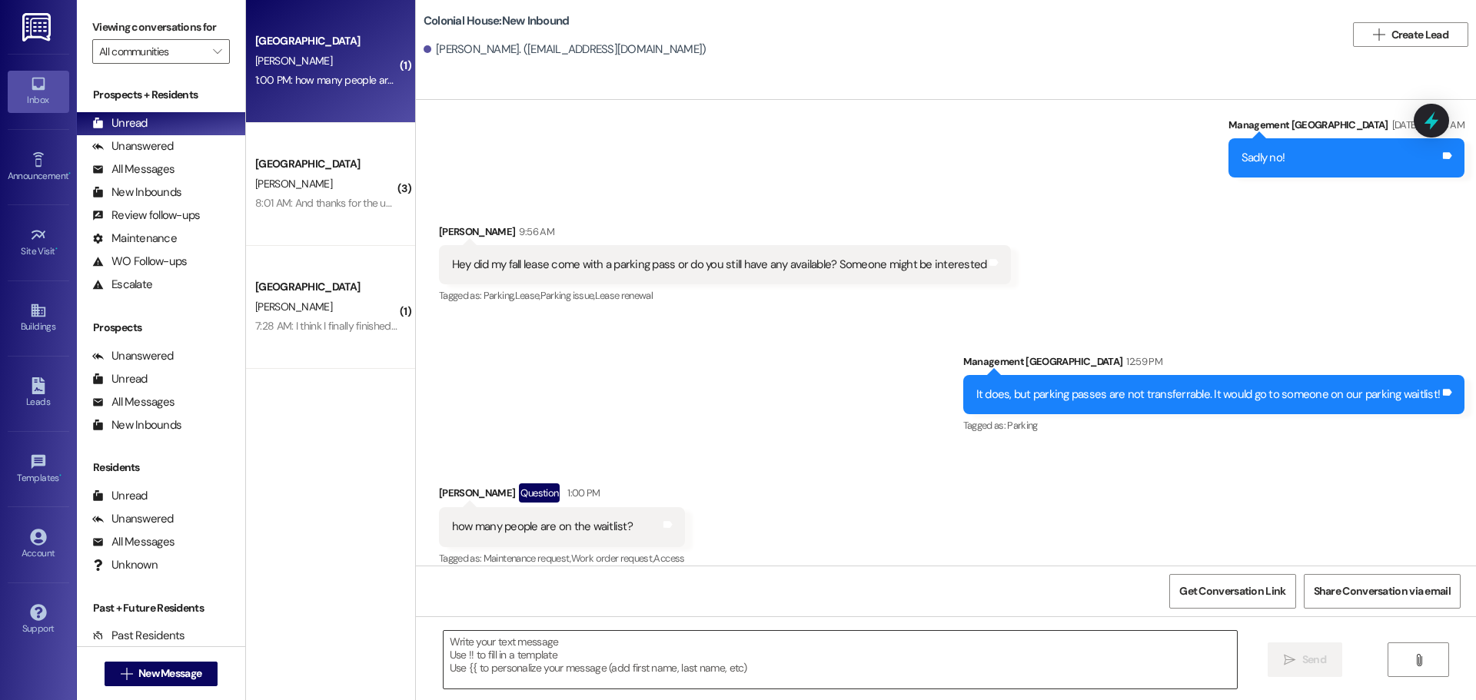
click at [487, 668] on textarea at bounding box center [840, 660] width 793 height 58
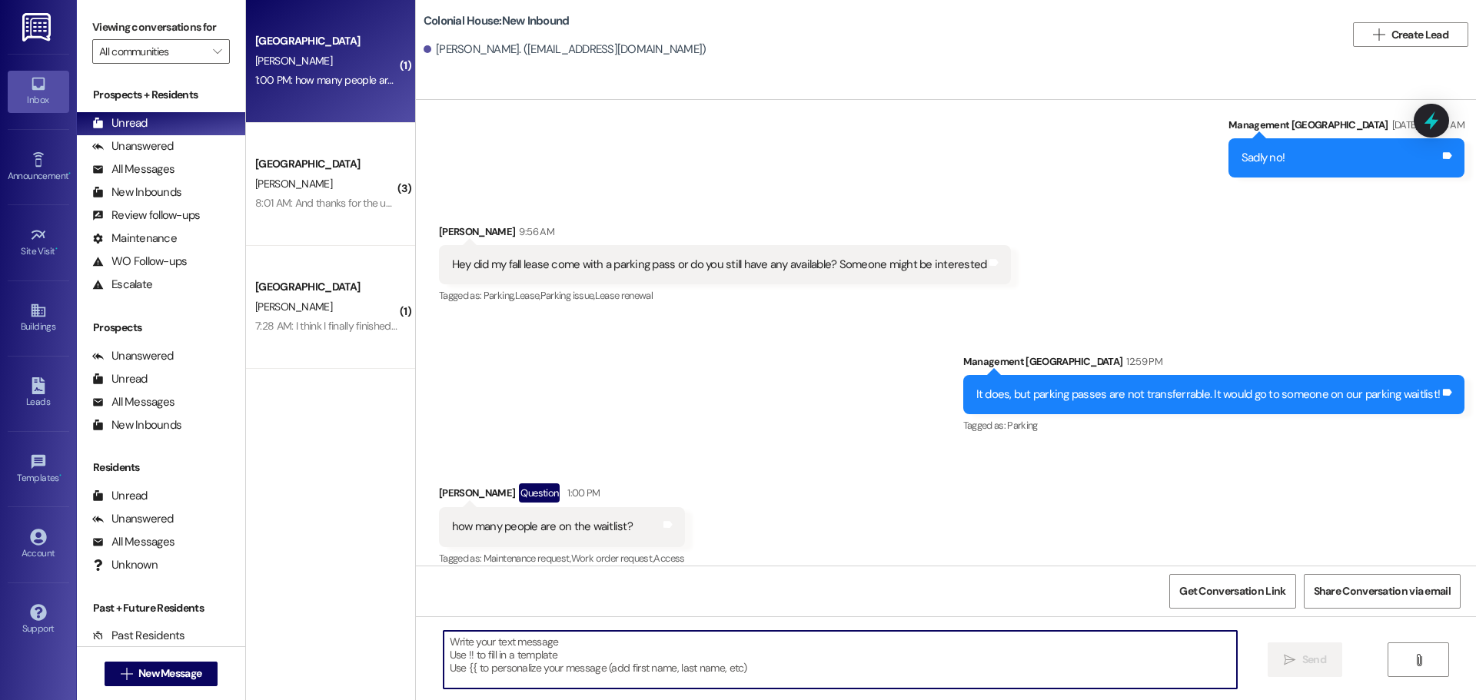
click at [527, 630] on div " Send " at bounding box center [946, 674] width 1060 height 115
type textarea "21!"
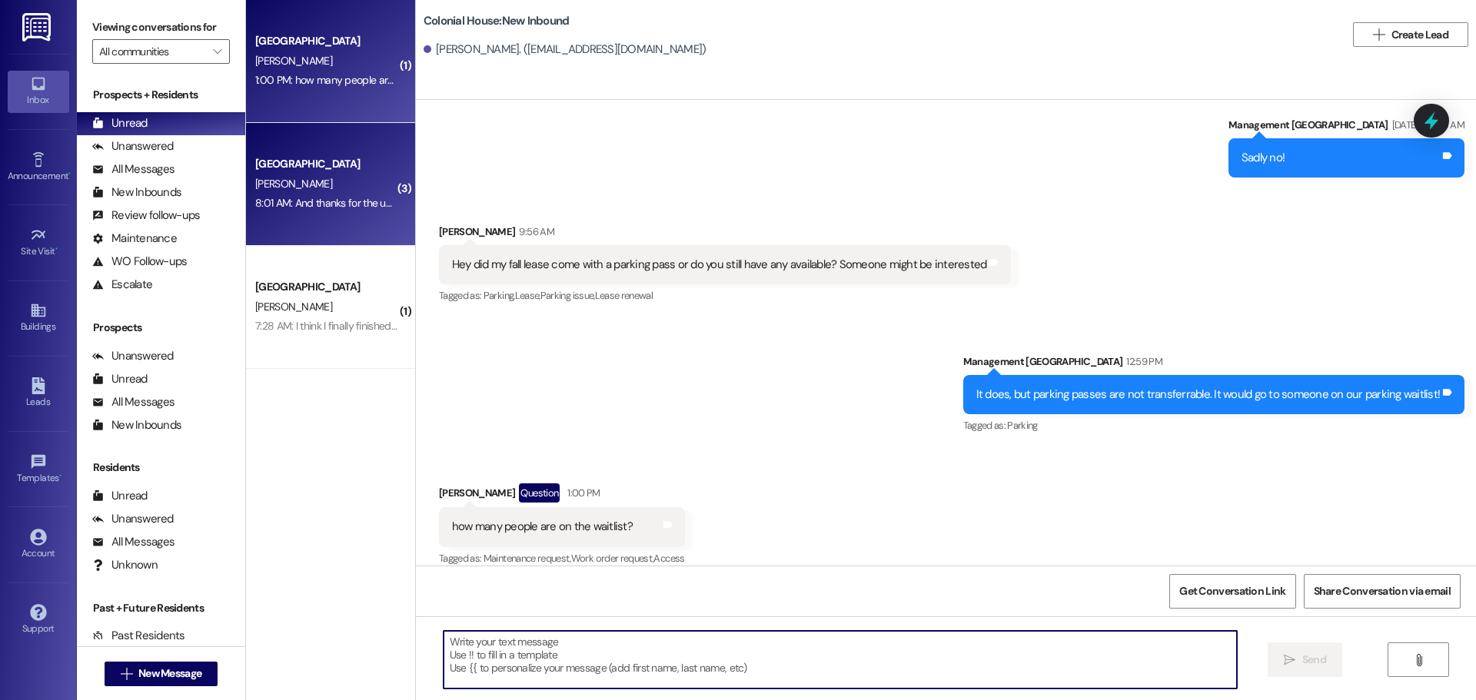
scroll to position [21157, 0]
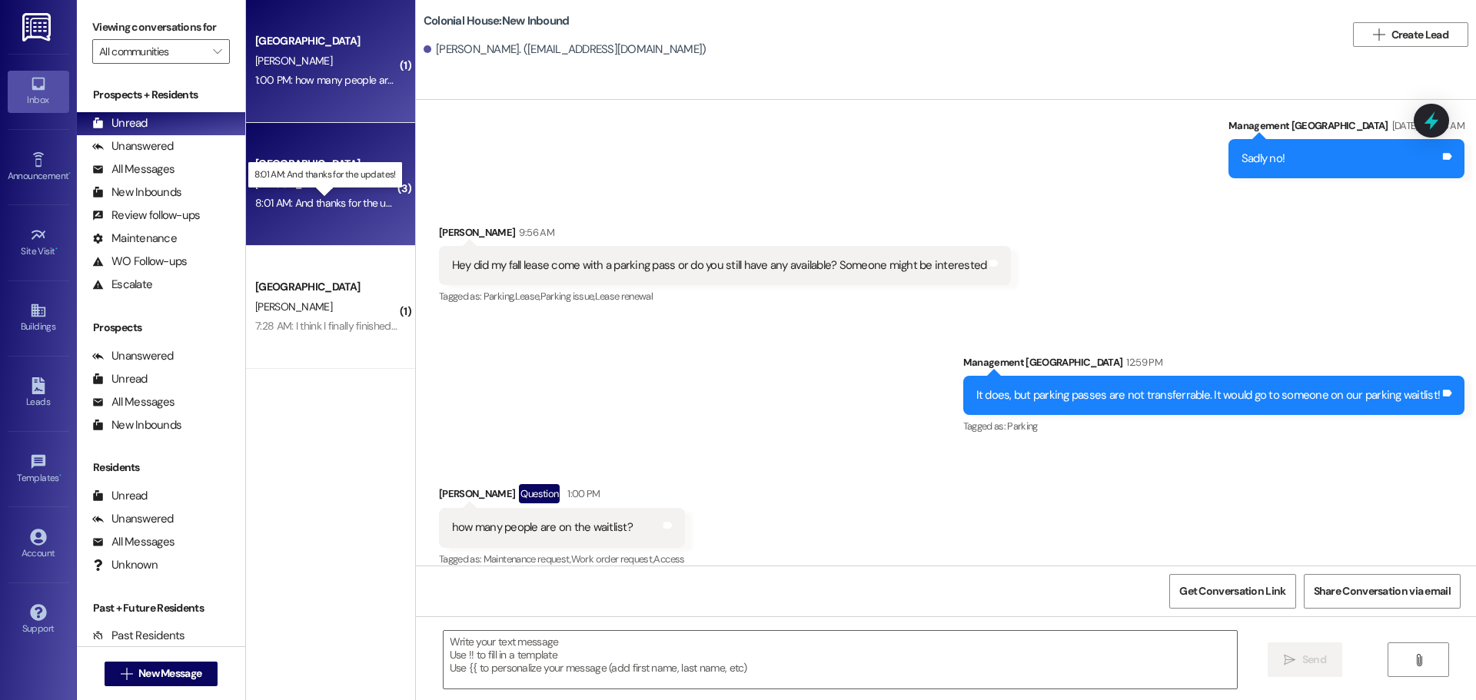
click at [335, 199] on div "8:01 AM: And thanks for the updates! 8:01 AM: And thanks for the updates!" at bounding box center [337, 203] width 165 height 14
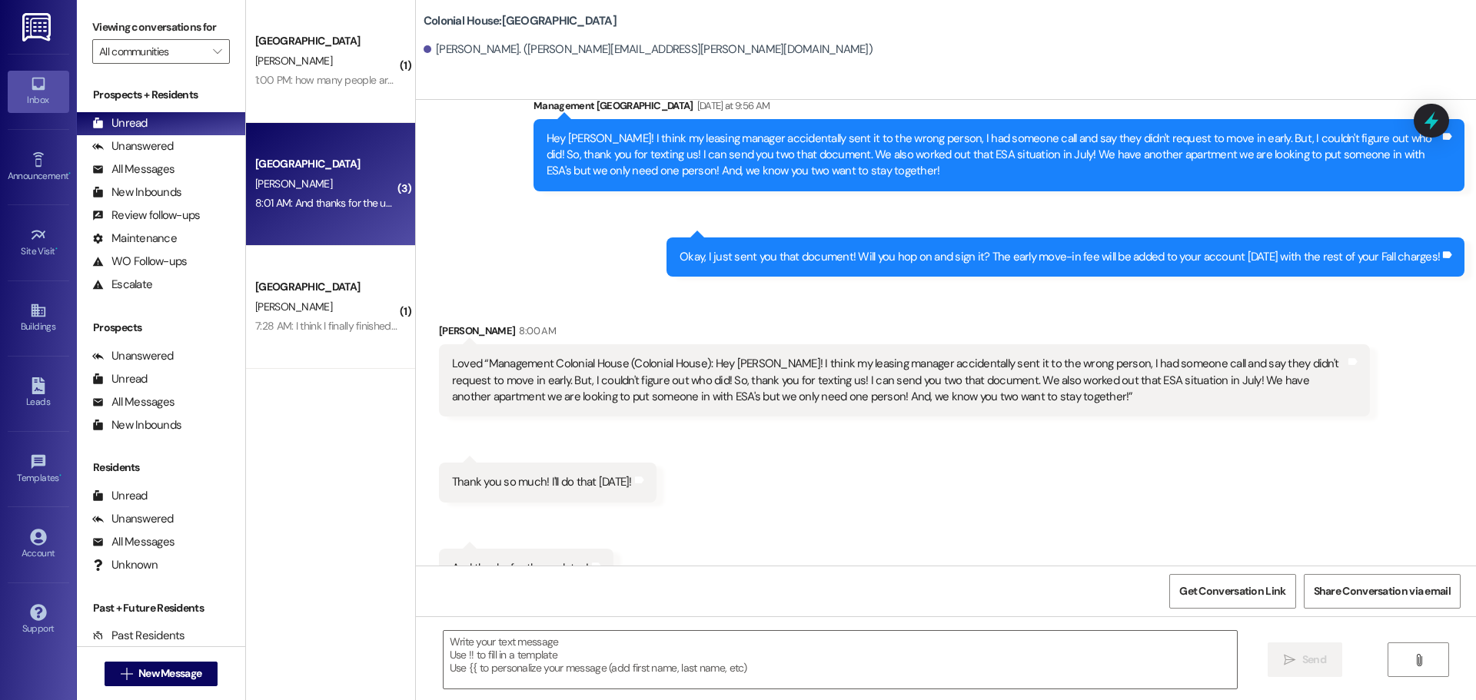
scroll to position [2998, 0]
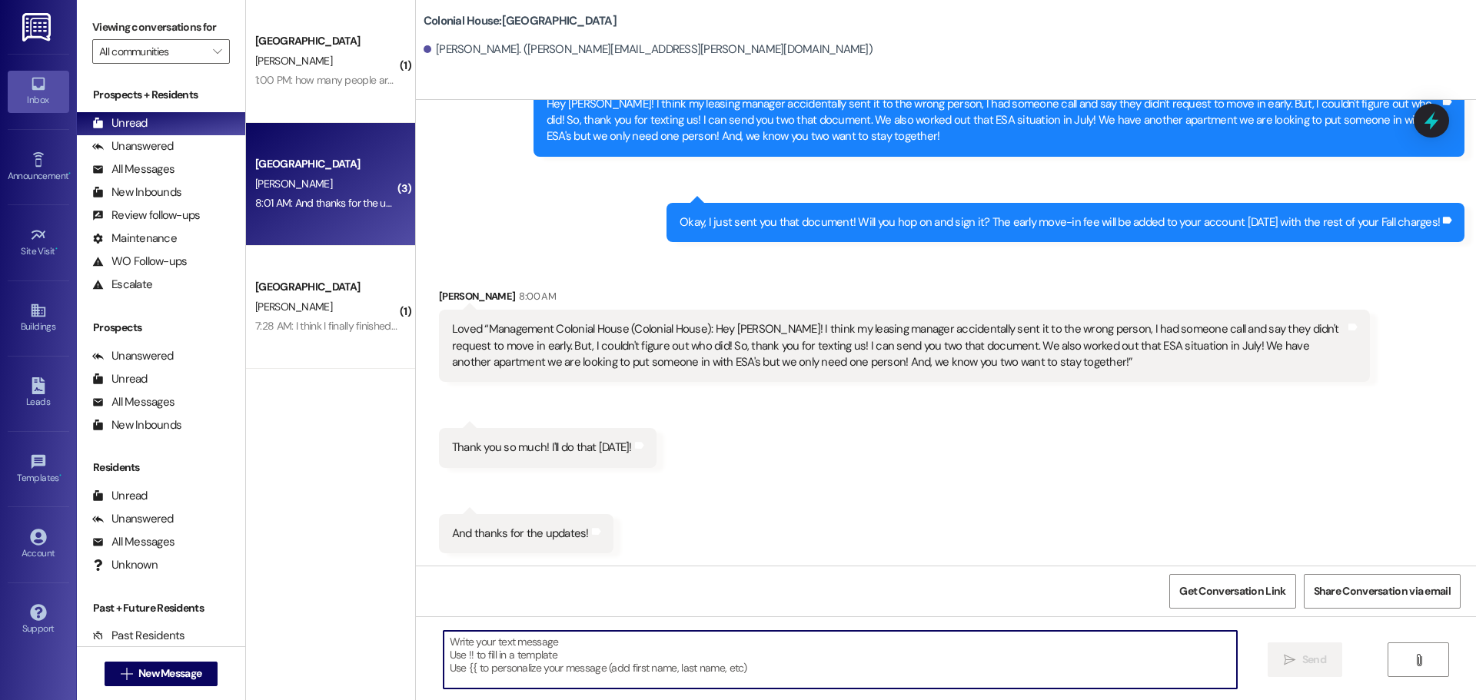
click at [562, 668] on textarea at bounding box center [840, 660] width 793 height 58
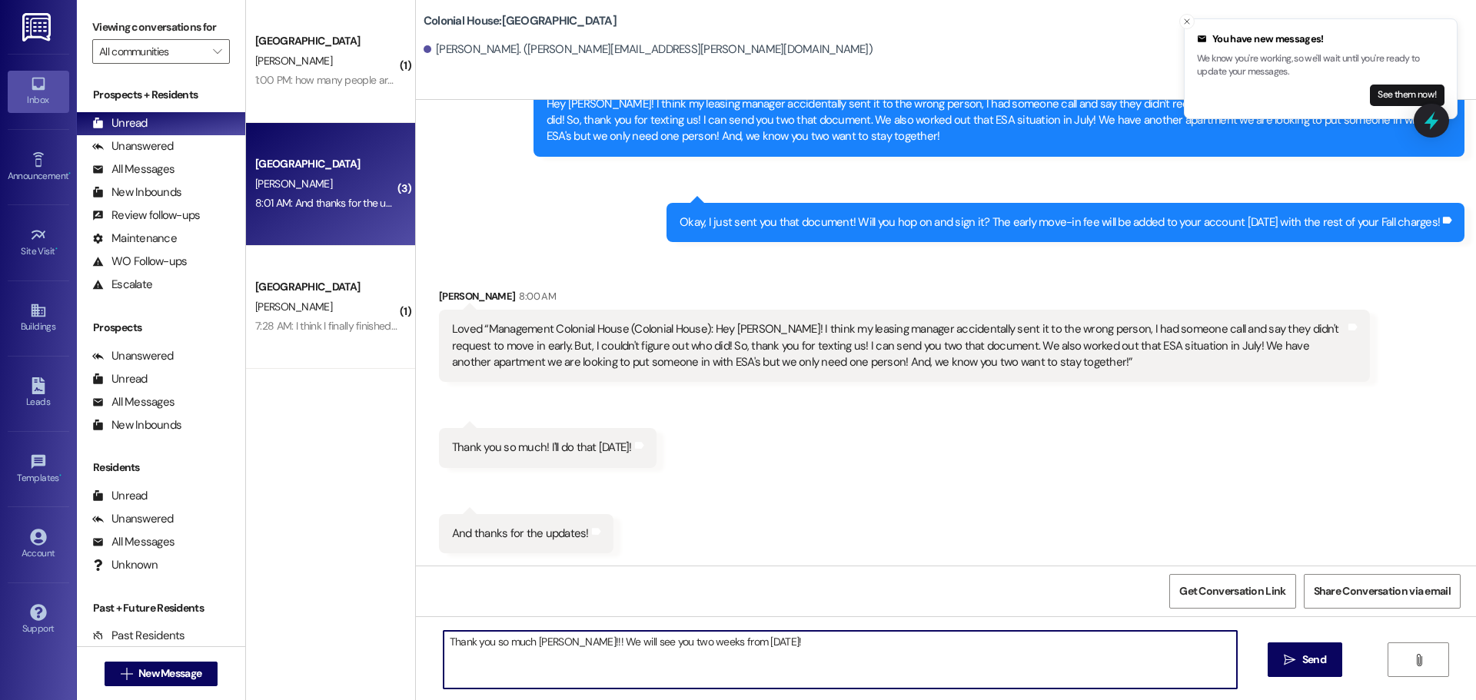
type textarea "Thank you so much Allyse!!! We will see you two weeks from TODAY!!"
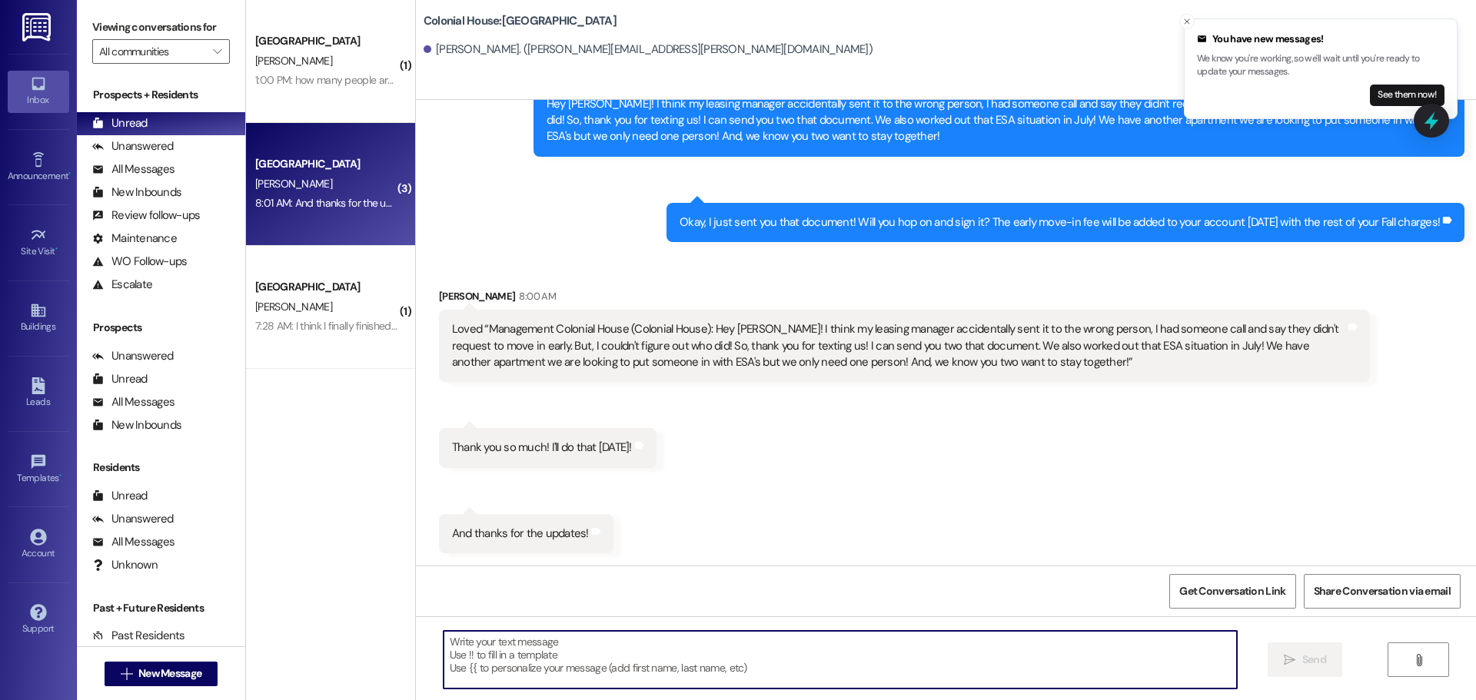
scroll to position [2997, 0]
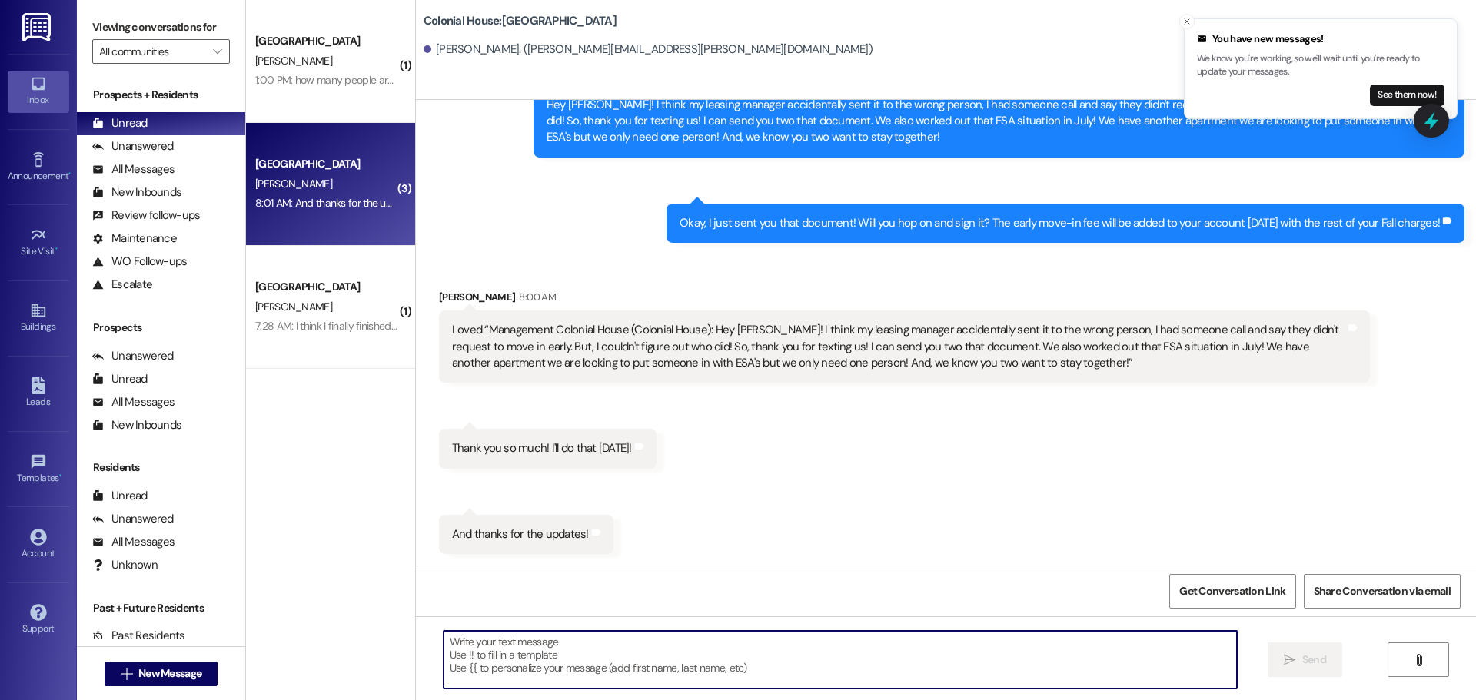
click at [343, 329] on div "7:28 AM: I think I finally finished it! 7:28 AM: I think I finally finished it!" at bounding box center [328, 326] width 146 height 14
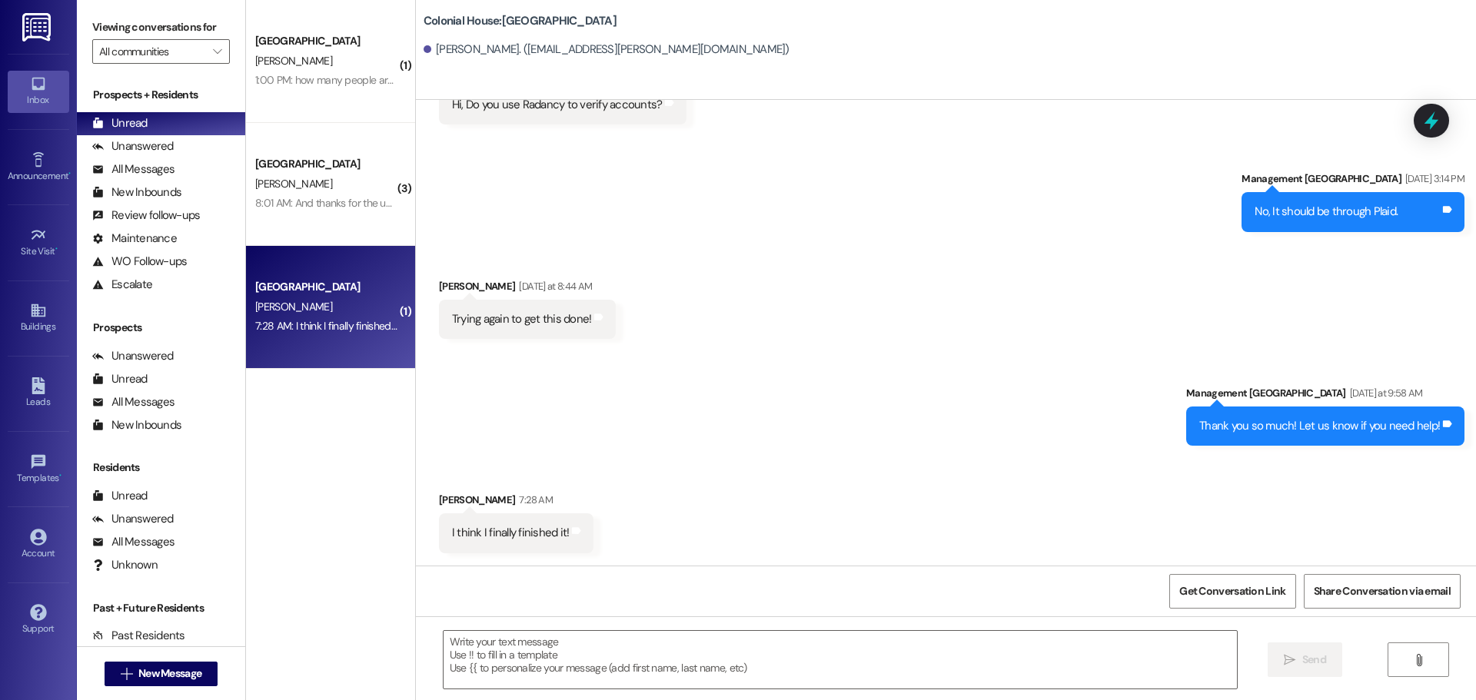
scroll to position [2633, 0]
